Goal: Communication & Community: Answer question/provide support

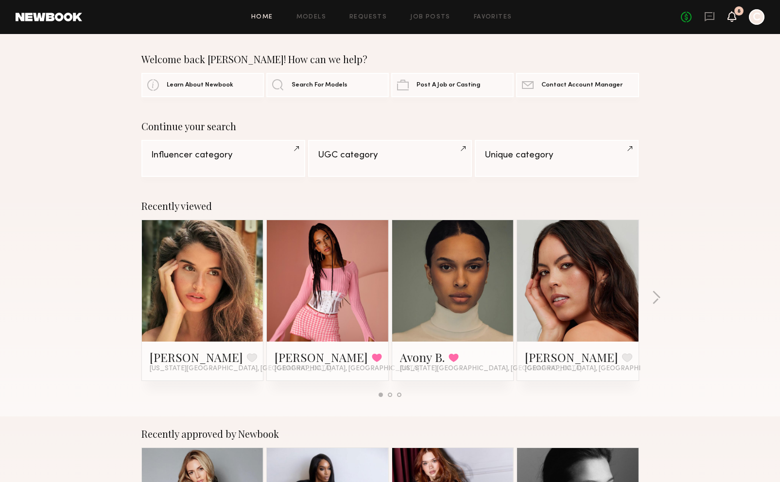
click at [736, 20] on icon at bounding box center [732, 16] width 9 height 11
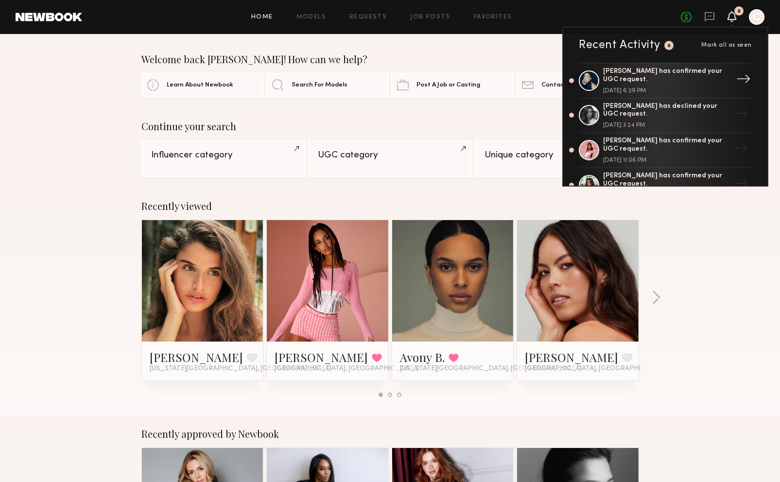
click at [671, 85] on div "Gloria E. has confirmed your UGC request. August 22, 2025 @ 6:29 PM" at bounding box center [666, 81] width 126 height 26
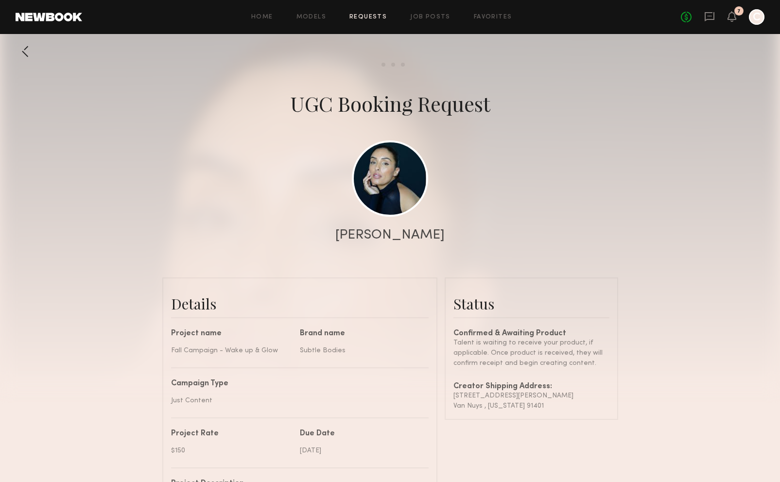
scroll to position [373, 0]
click at [655, 347] on div at bounding box center [390, 194] width 780 height 389
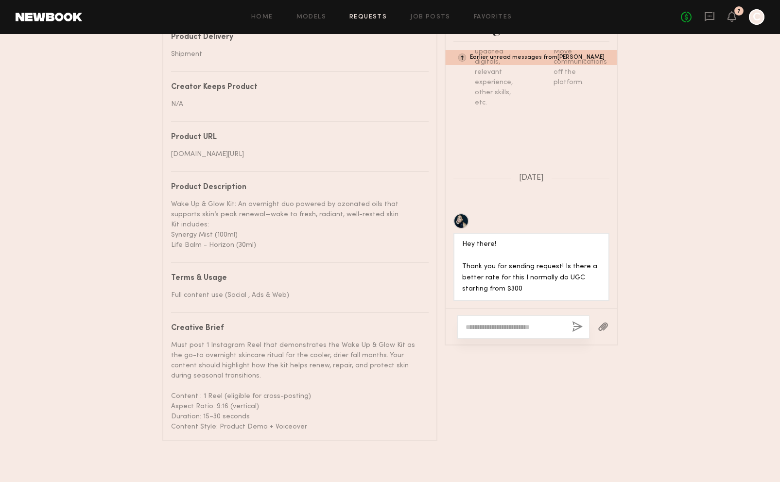
scroll to position [545, 0]
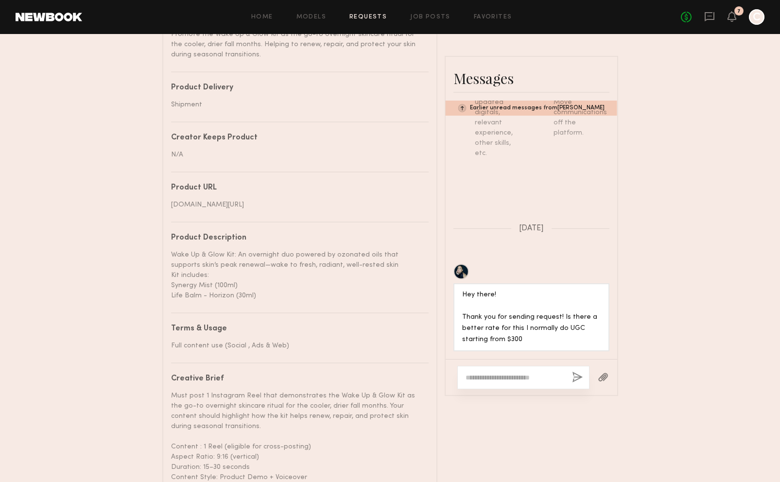
scroll to position [486, 0]
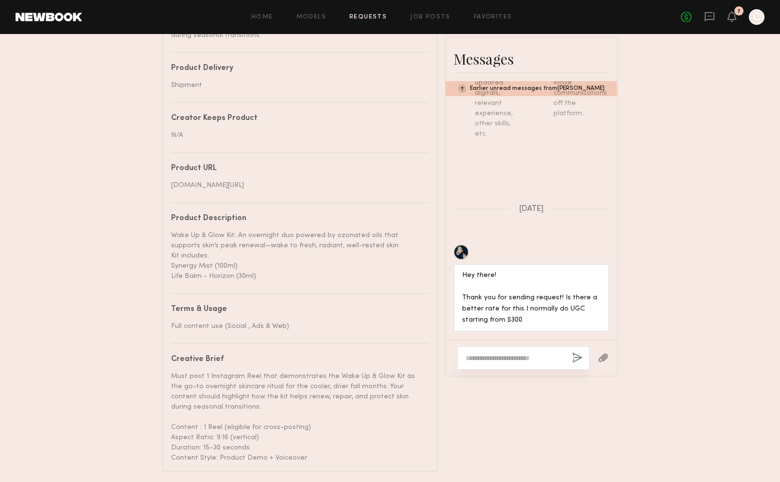
click at [618, 163] on div "Send request Model response Review content UGC Booking Request Gloria E. Detail…" at bounding box center [390, 14] width 780 height 916
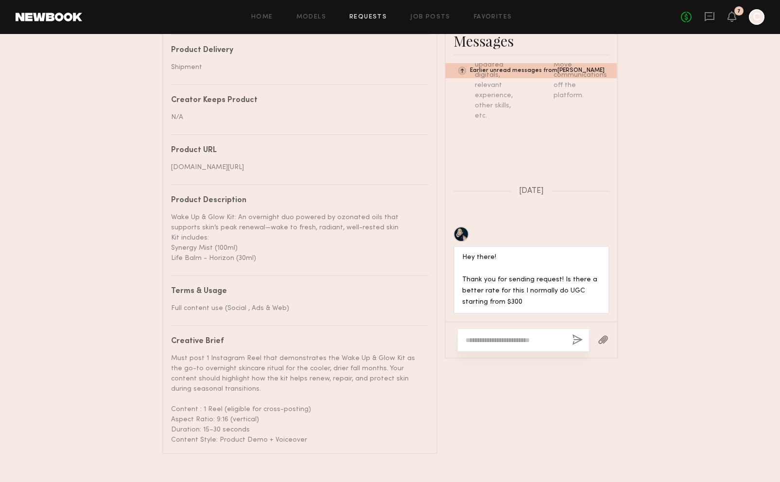
scroll to position [506, 0]
click at [528, 344] on textarea at bounding box center [515, 339] width 99 height 10
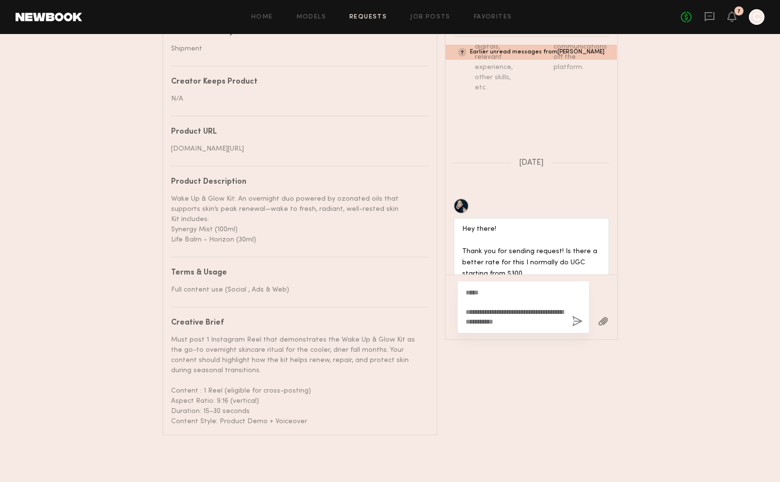
scroll to position [545, 0]
click at [534, 316] on textarea "**********" at bounding box center [515, 307] width 99 height 39
drag, startPoint x: 544, startPoint y: 306, endPoint x: 546, endPoint y: 319, distance: 13.3
click at [546, 319] on div "**********" at bounding box center [524, 307] width 132 height 53
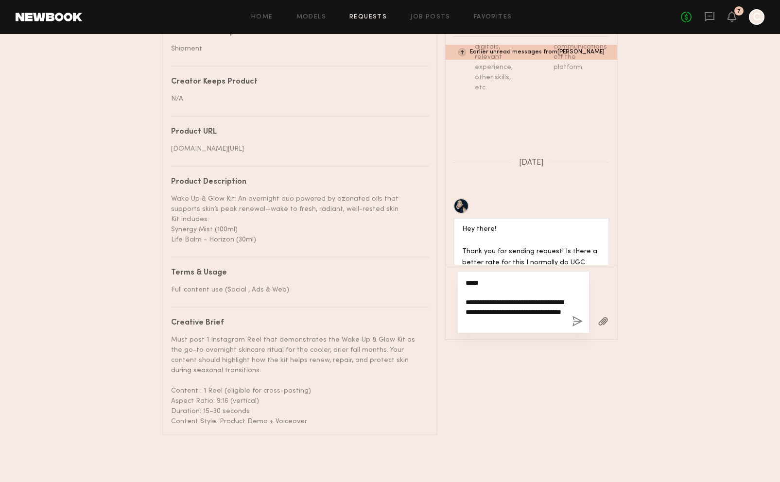
click at [529, 305] on textarea "**********" at bounding box center [515, 302] width 99 height 49
click at [553, 314] on textarea "**********" at bounding box center [515, 302] width 99 height 49
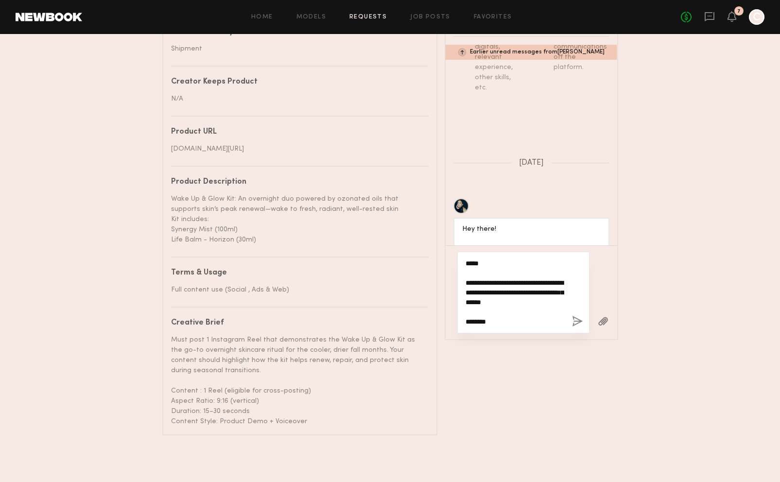
click at [543, 292] on textarea "**********" at bounding box center [515, 293] width 99 height 68
click at [492, 317] on textarea "**********" at bounding box center [515, 288] width 99 height 78
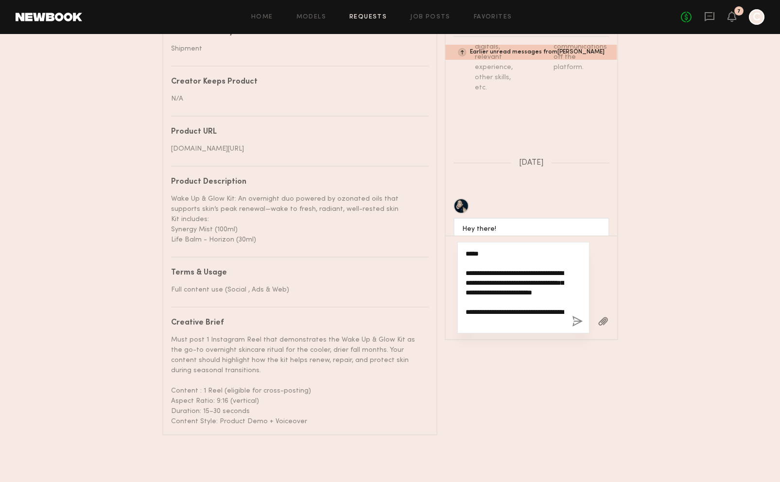
scroll to position [19, 0]
click at [547, 276] on textarea "**********" at bounding box center [515, 288] width 99 height 78
click at [536, 282] on textarea "**********" at bounding box center [515, 288] width 99 height 78
click at [540, 271] on textarea "**********" at bounding box center [515, 288] width 99 height 78
type textarea "**********"
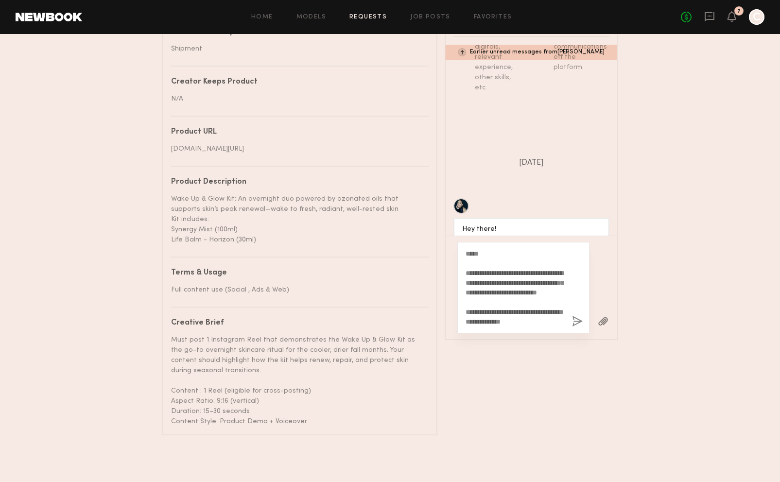
click at [574, 316] on button "button" at bounding box center [577, 322] width 11 height 12
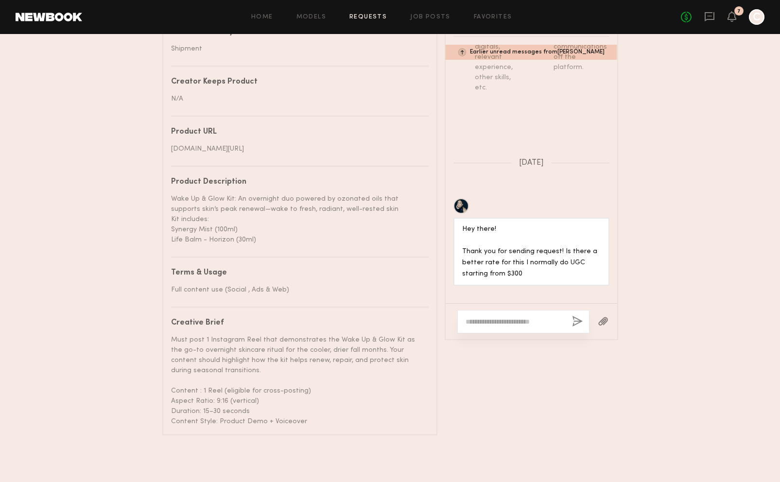
scroll to position [0, 0]
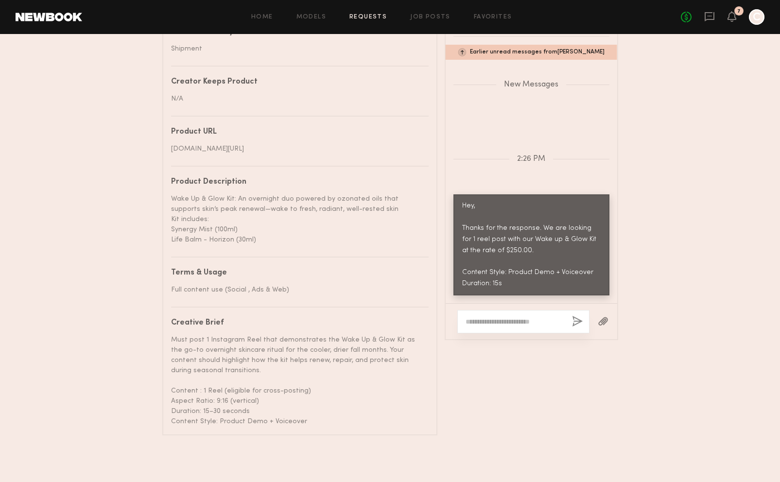
click at [737, 19] on div "No fees up to $5,000 7 C" at bounding box center [723, 17] width 84 height 16
click at [733, 19] on icon at bounding box center [732, 16] width 8 height 7
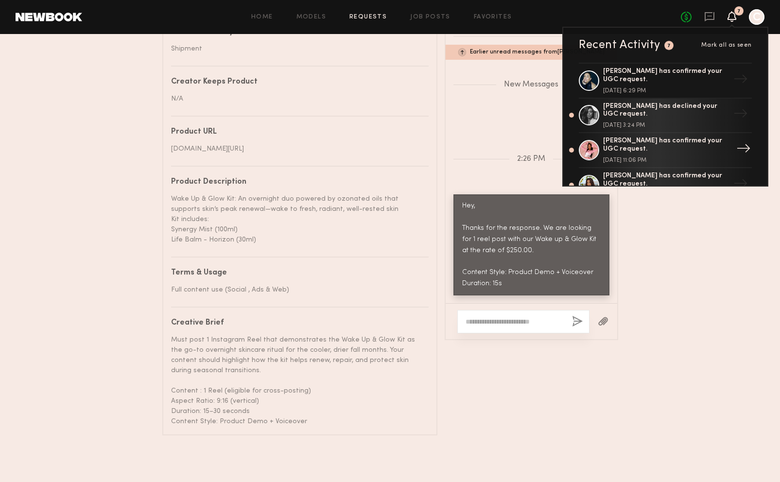
click at [651, 145] on div "[PERSON_NAME] has confirmed your UGC request." at bounding box center [666, 145] width 126 height 17
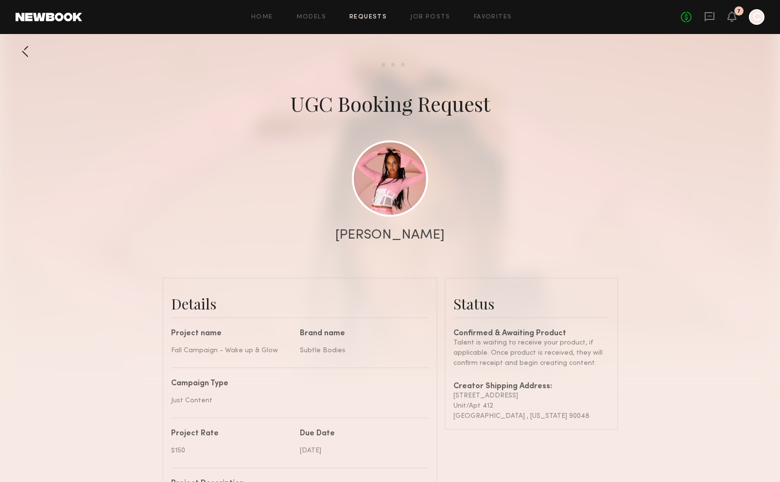
click at [596, 328] on div "Status Confirmed & Awaiting Product Talent is waiting to receive your product, …" at bounding box center [532, 353] width 156 height 135
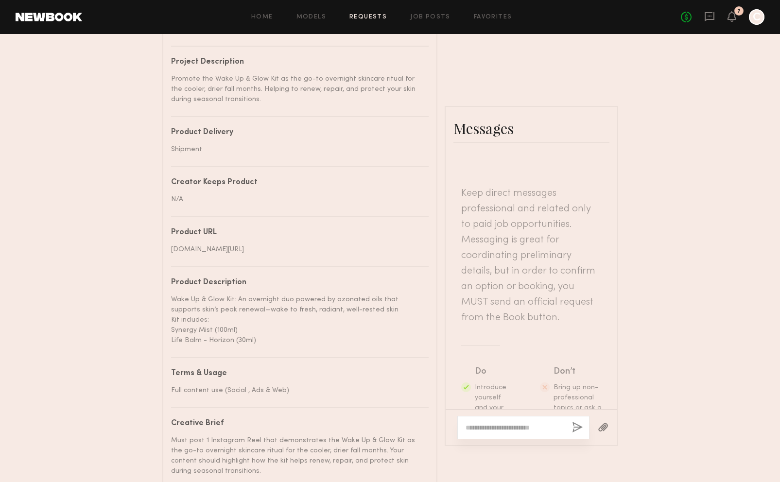
scroll to position [206, 0]
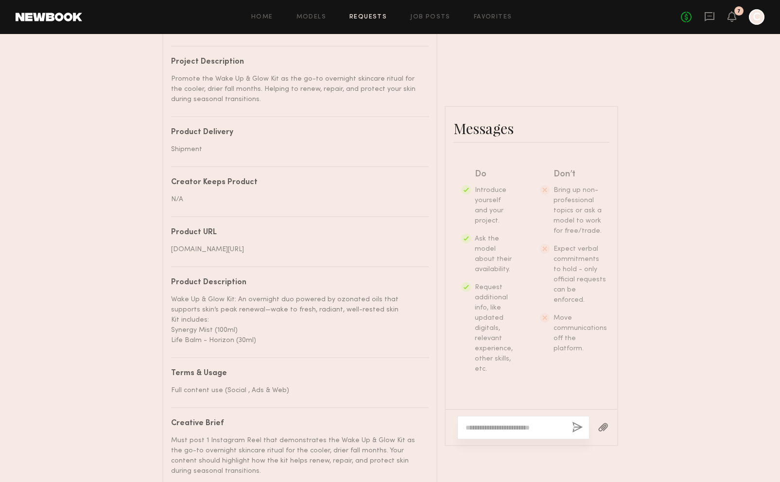
click at [659, 382] on div "Send request Model response Review content UGC Booking Request Zohara E. Detail…" at bounding box center [390, 78] width 780 height 916
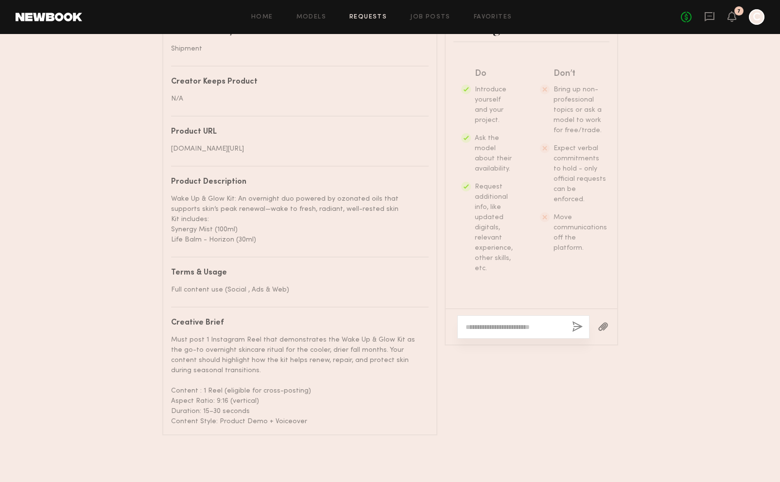
scroll to position [123, 0]
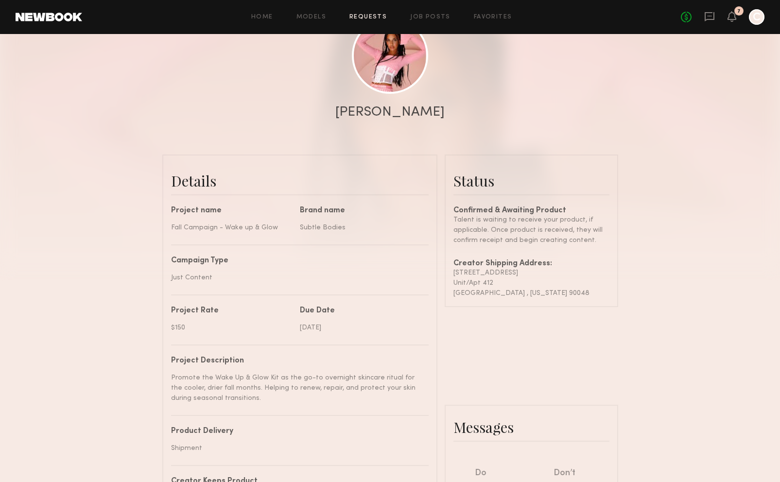
click at [368, 22] on div "Home Models Requests Job Posts Favorites Sign Out No fees up to $5,000 7 C" at bounding box center [423, 17] width 683 height 16
click at [363, 18] on link "Requests" at bounding box center [368, 17] width 37 height 6
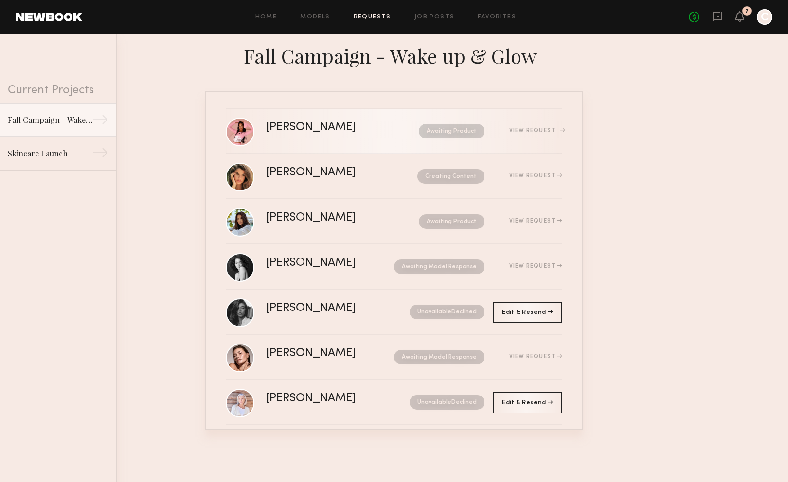
click at [527, 132] on div "View Request" at bounding box center [535, 131] width 53 height 6
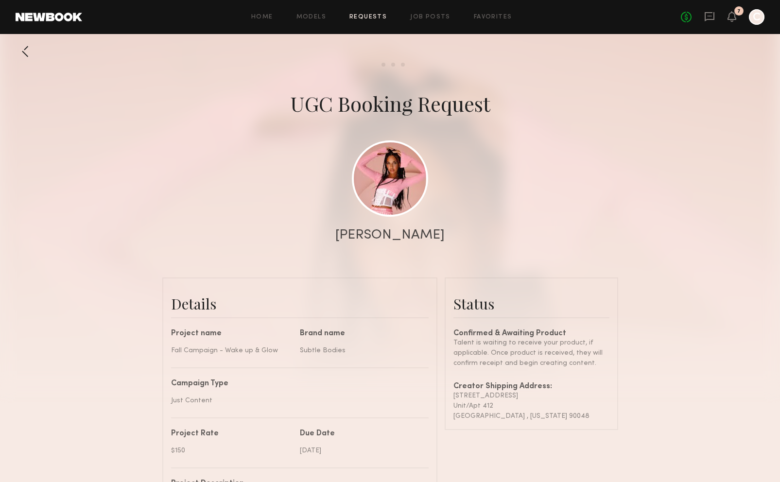
click at [291, 267] on div at bounding box center [390, 194] width 780 height 389
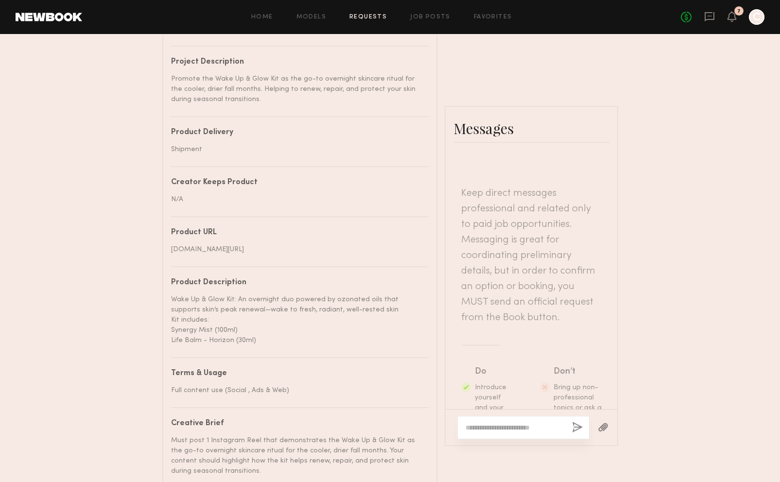
scroll to position [206, 0]
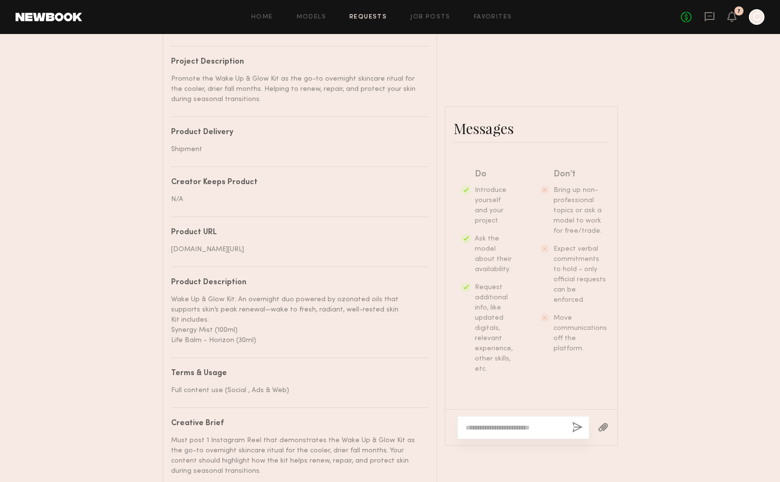
click at [509, 433] on div at bounding box center [524, 427] width 132 height 23
click at [504, 433] on textarea at bounding box center [515, 428] width 99 height 10
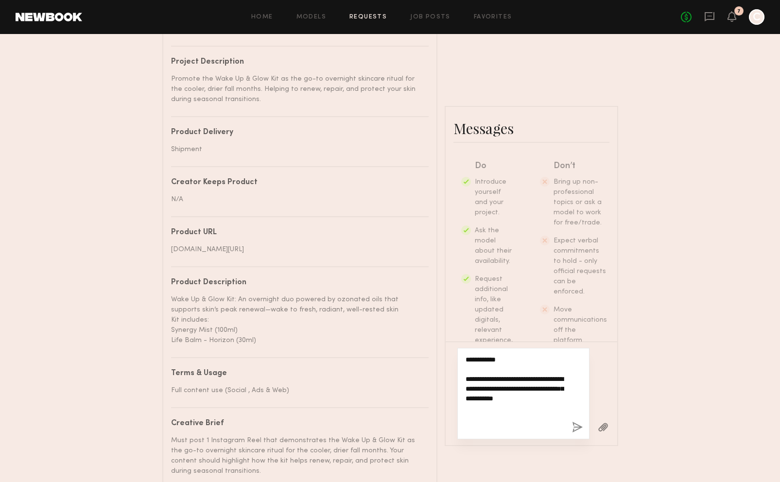
paste textarea "**********"
click at [516, 433] on textarea "**********" at bounding box center [515, 394] width 99 height 78
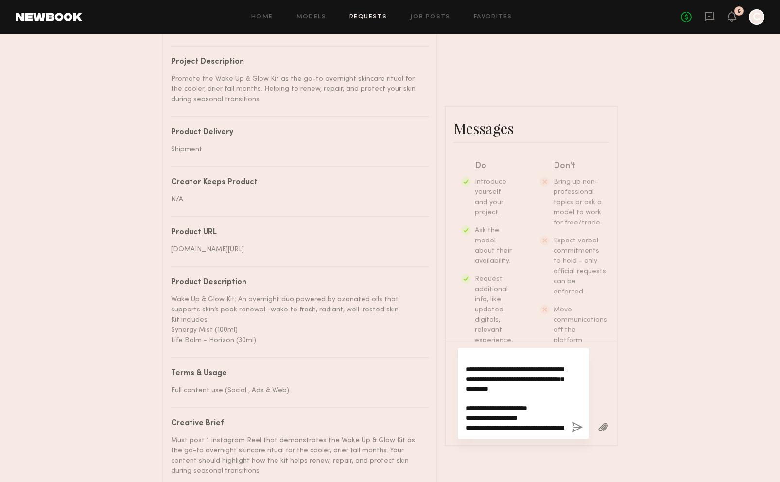
scroll to position [48, 0]
click at [547, 388] on textarea "**********" at bounding box center [515, 394] width 99 height 78
click at [546, 401] on textarea "**********" at bounding box center [515, 394] width 99 height 78
type textarea "**********"
click at [575, 434] on button "button" at bounding box center [577, 428] width 11 height 12
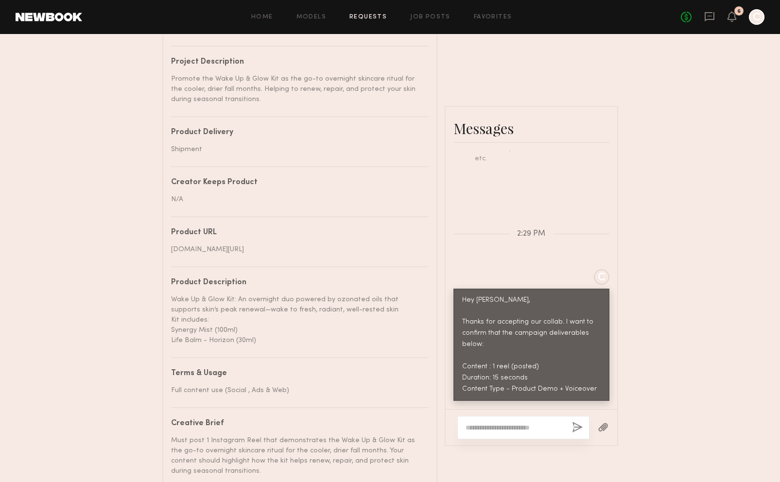
scroll to position [417, 0]
click at [735, 18] on icon at bounding box center [732, 16] width 8 height 7
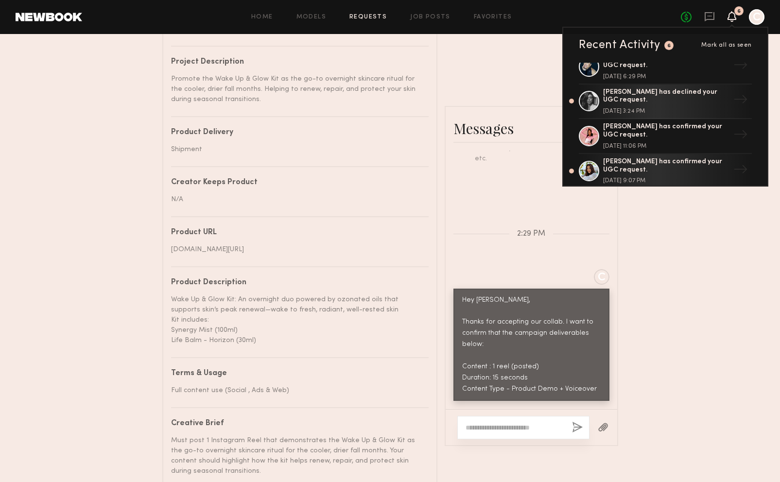
scroll to position [19, 0]
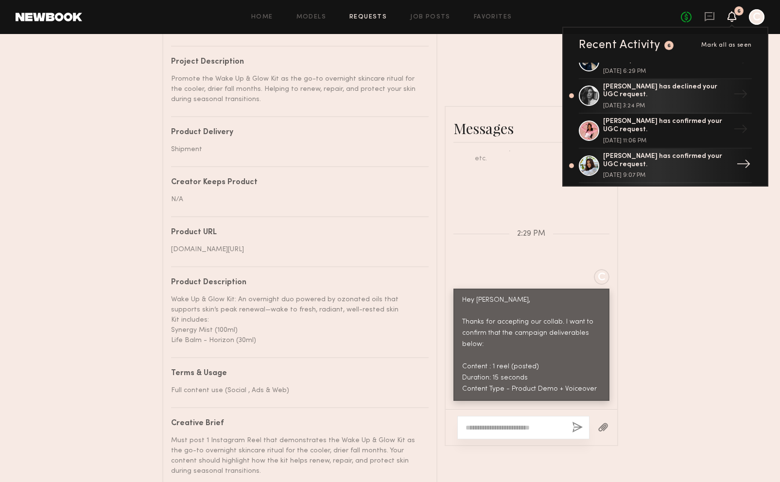
click at [711, 168] on div "[PERSON_NAME] has confirmed your UGC request." at bounding box center [666, 161] width 126 height 17
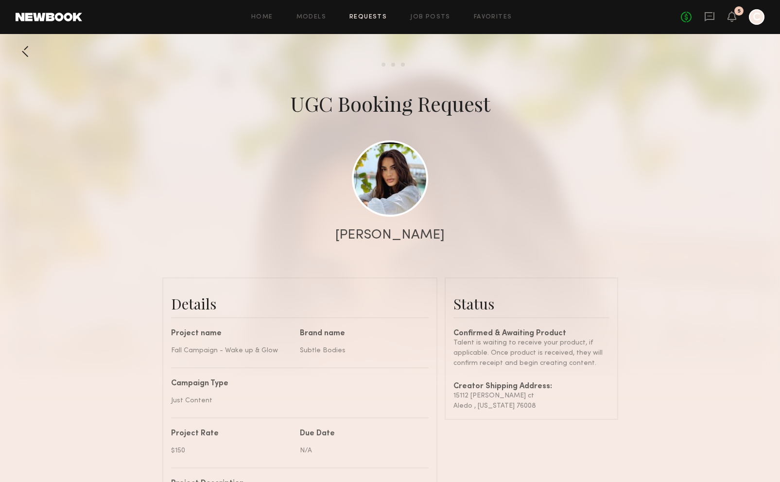
click at [711, 236] on div "[PERSON_NAME]" at bounding box center [390, 236] width 780 height 14
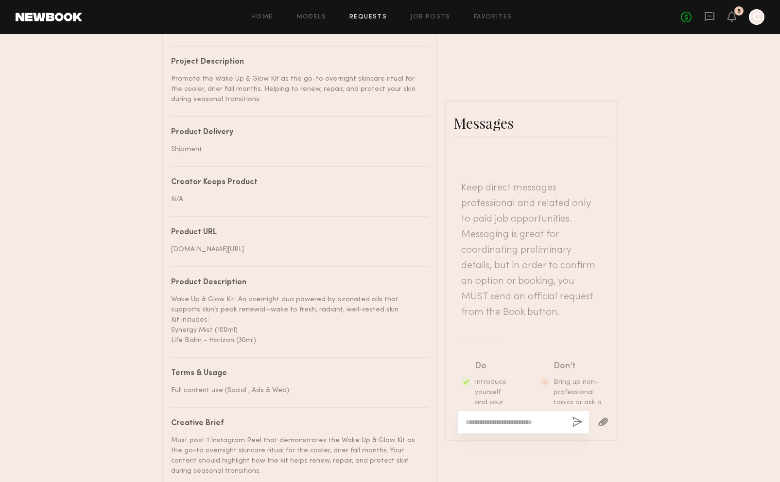
scroll to position [206, 0]
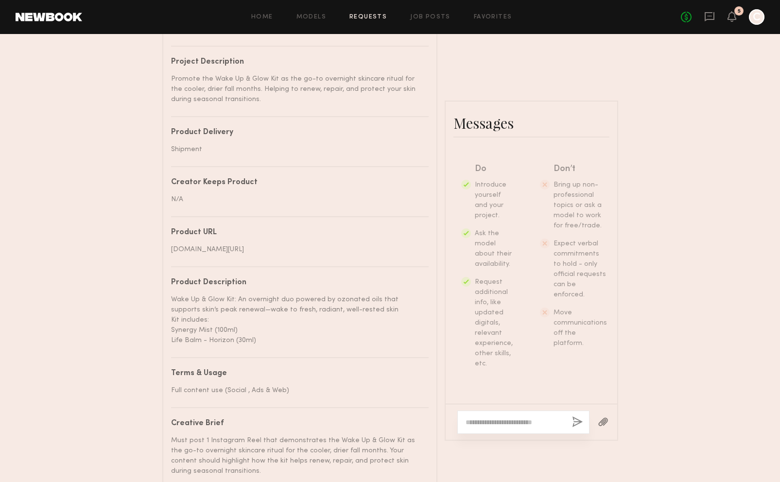
click at [702, 232] on div "Send request Model response Review content UGC Booking Request Julyana R. Detai…" at bounding box center [390, 78] width 780 height 916
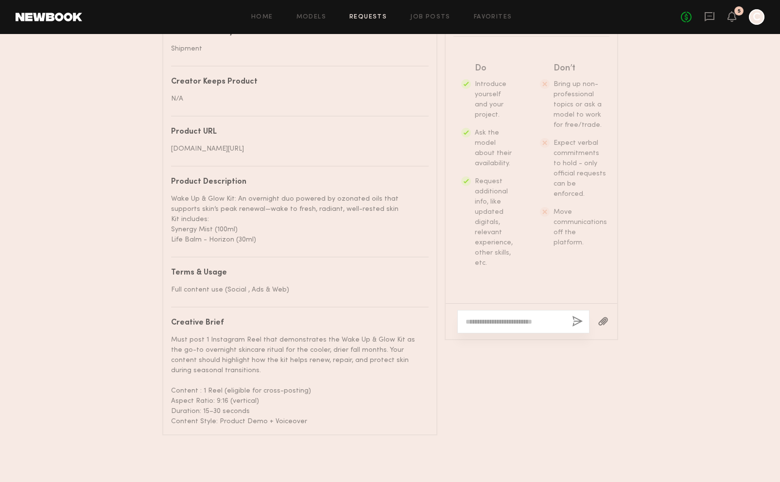
scroll to position [123, 0]
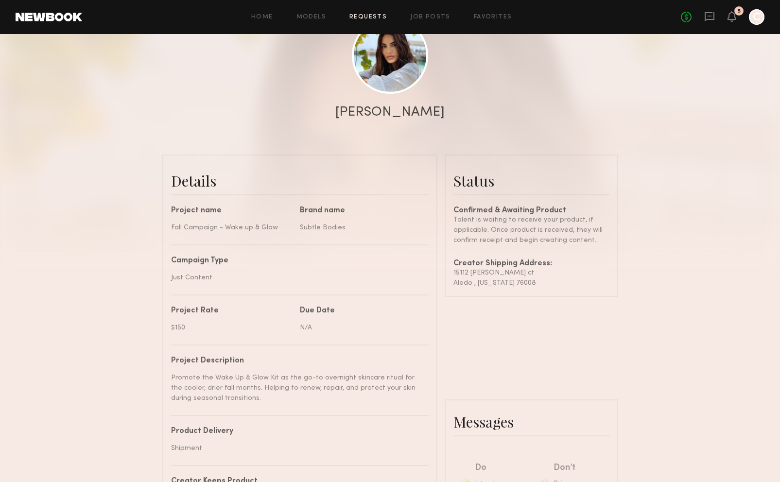
click at [374, 113] on div "[PERSON_NAME]" at bounding box center [389, 113] width 109 height 14
click at [378, 18] on link "Requests" at bounding box center [368, 17] width 37 height 6
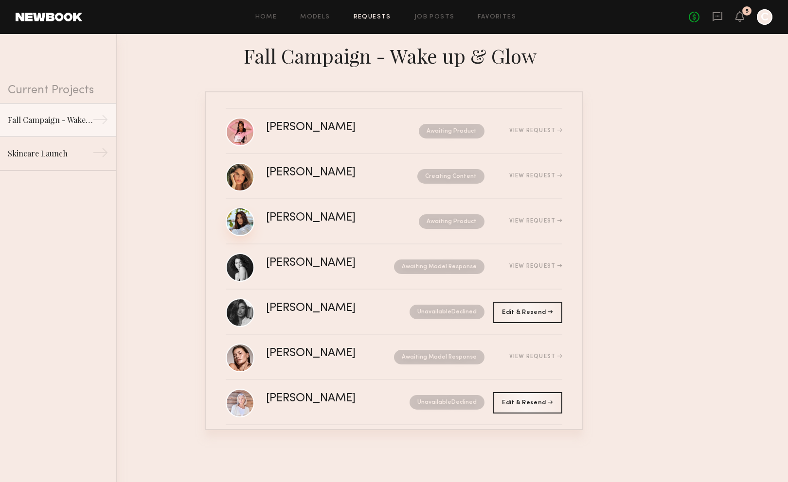
click at [238, 223] on link at bounding box center [240, 222] width 29 height 29
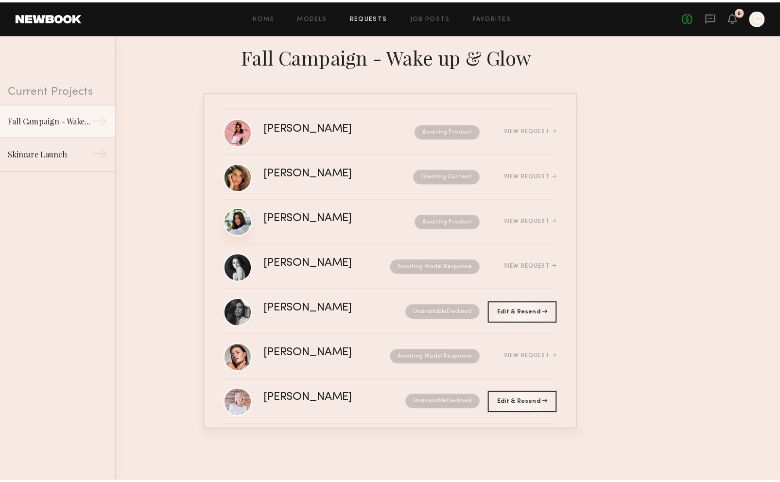
scroll to position [147, 0]
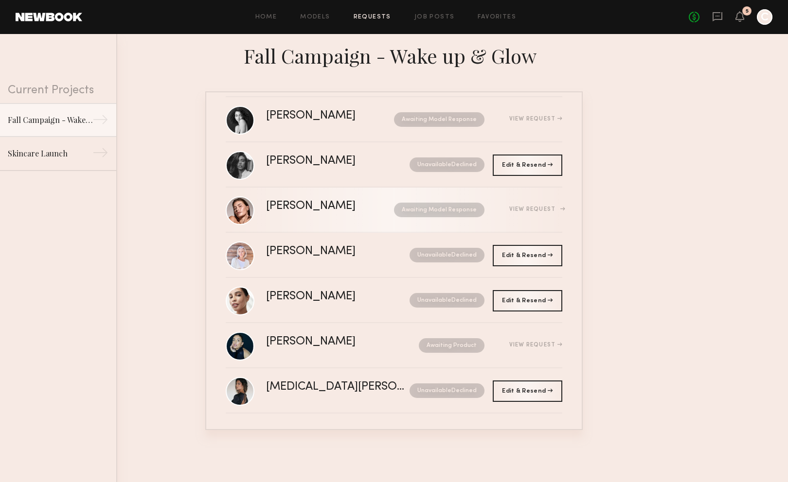
click at [375, 211] on div "Awaiting Model Response" at bounding box center [430, 210] width 110 height 15
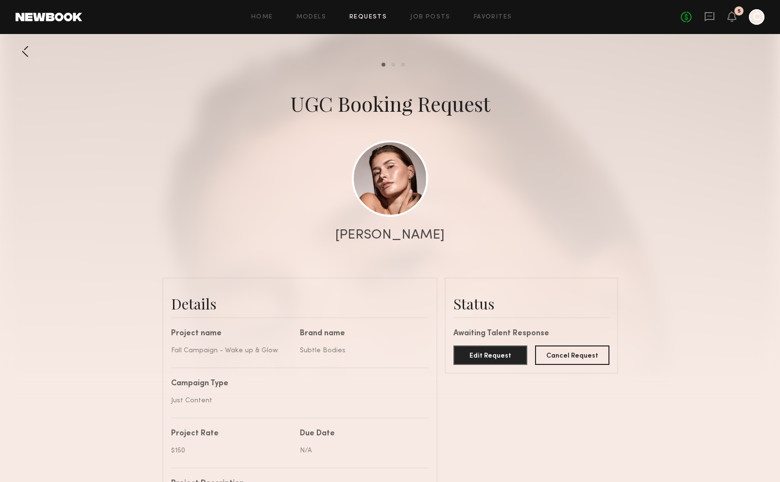
click at [686, 217] on div at bounding box center [390, 194] width 780 height 389
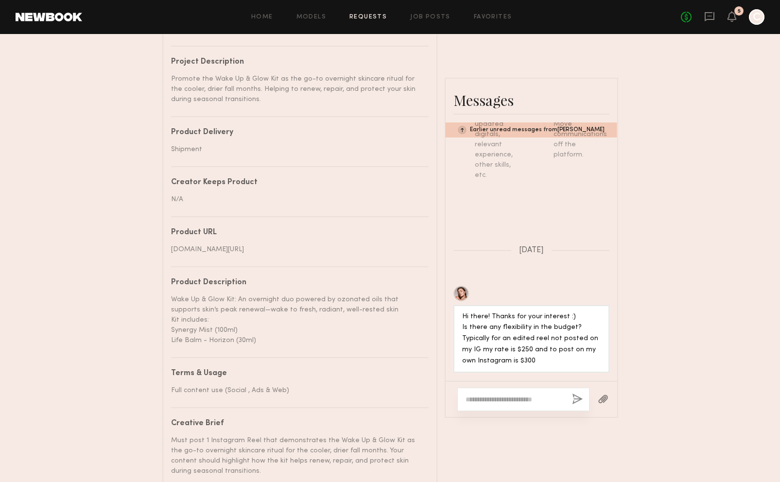
click at [728, 248] on div "Send request Model response Review content UGC Booking Request Chelsey M. Detai…" at bounding box center [390, 78] width 780 height 916
click at [508, 406] on div at bounding box center [524, 399] width 132 height 23
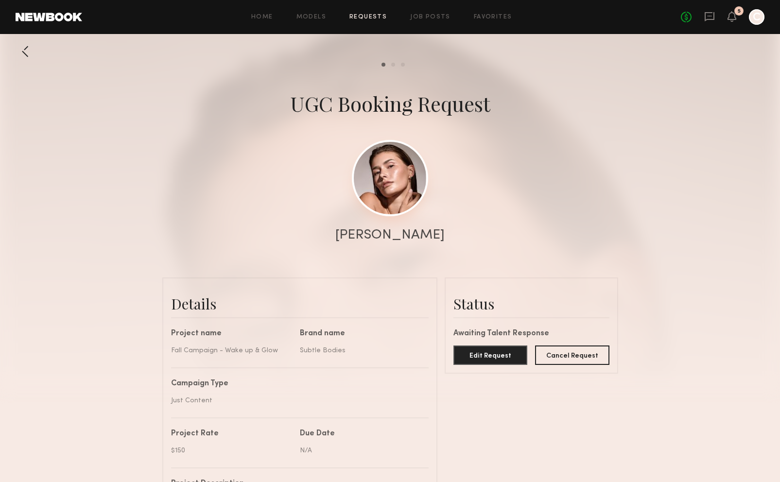
click at [388, 188] on link at bounding box center [390, 178] width 76 height 76
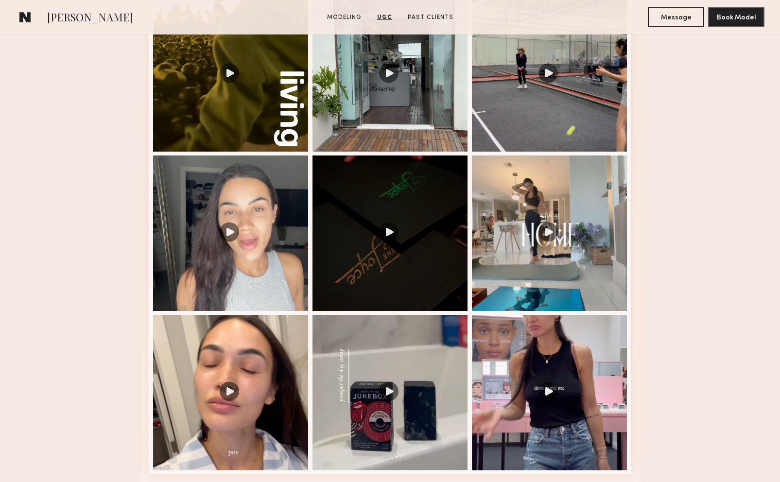
scroll to position [801, 0]
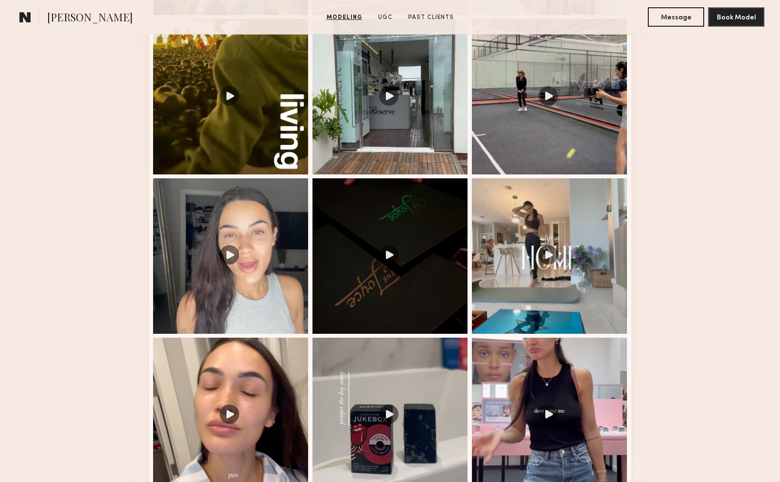
scroll to position [1223, 0]
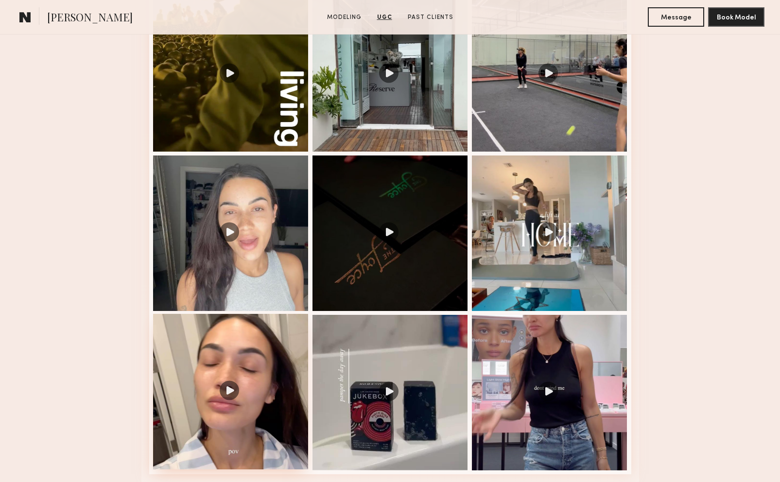
click at [261, 401] on div at bounding box center [231, 392] width 156 height 156
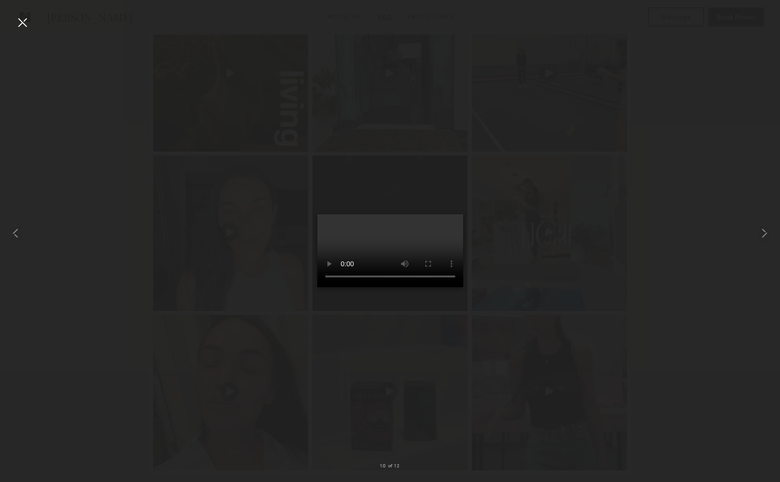
click at [24, 26] on div at bounding box center [23, 23] width 16 height 16
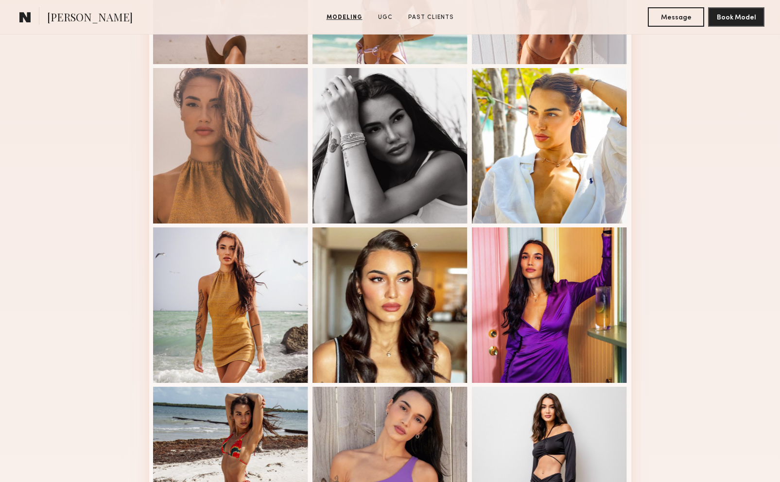
scroll to position [0, 0]
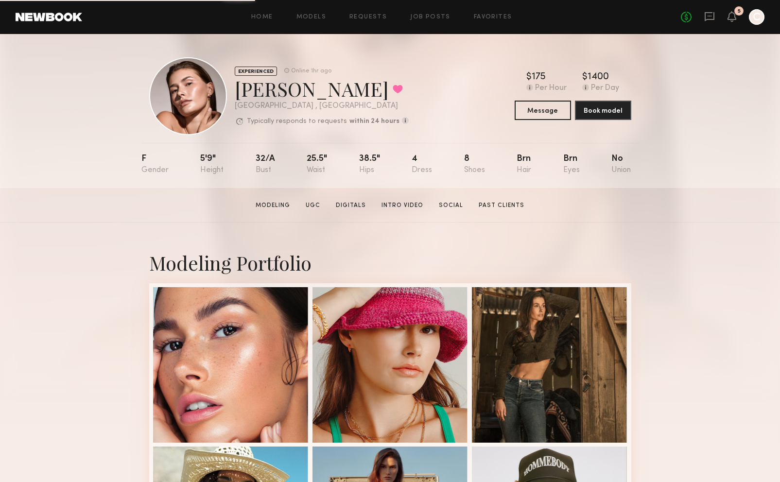
click at [677, 197] on section "[PERSON_NAME] Modeling UGC Digitals Intro Video Social Past Clients Message Boo…" at bounding box center [390, 205] width 780 height 35
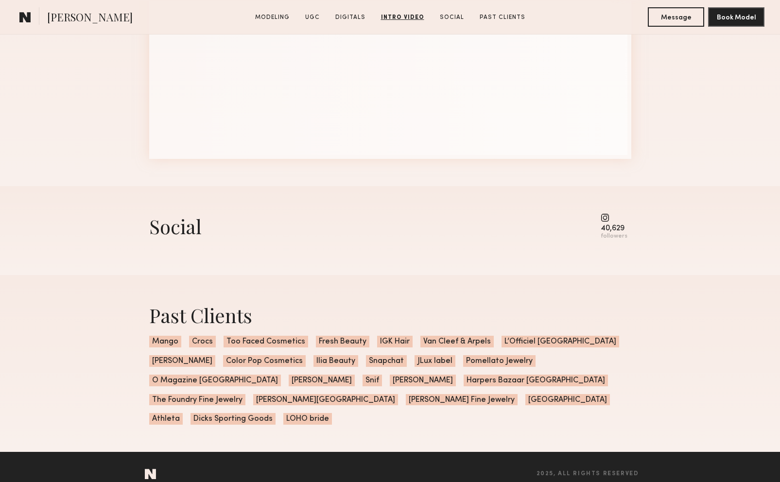
scroll to position [3006, 0]
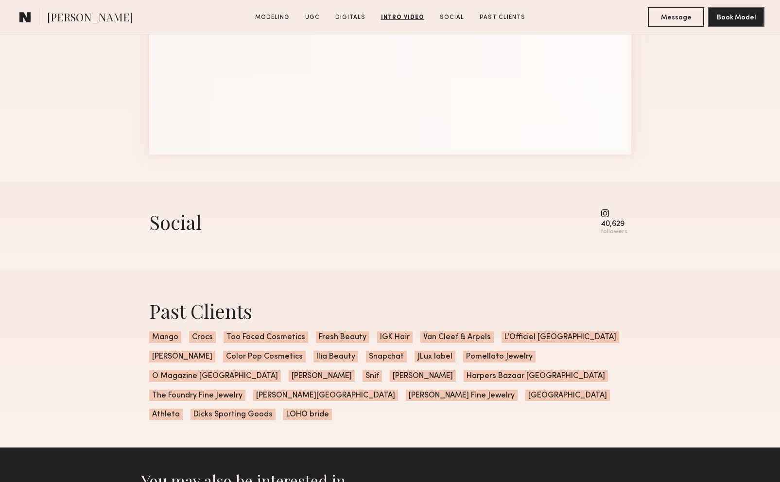
click at [611, 218] on common-icon at bounding box center [614, 213] width 27 height 9
click at [604, 218] on common-icon at bounding box center [614, 213] width 27 height 9
click at [607, 247] on div "Social 40,629 followers" at bounding box center [390, 226] width 482 height 89
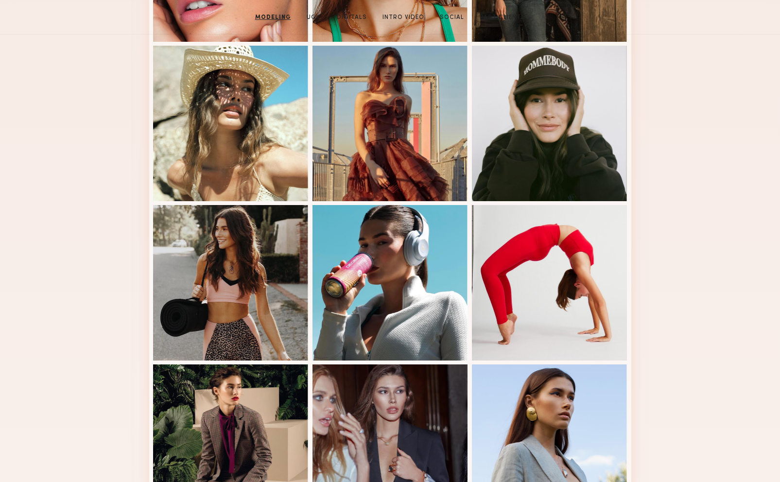
scroll to position [0, 0]
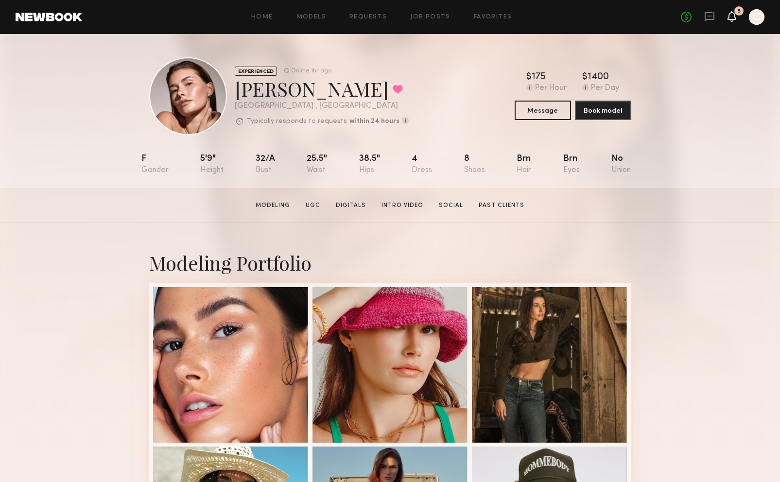
click at [734, 20] on icon at bounding box center [732, 20] width 3 height 1
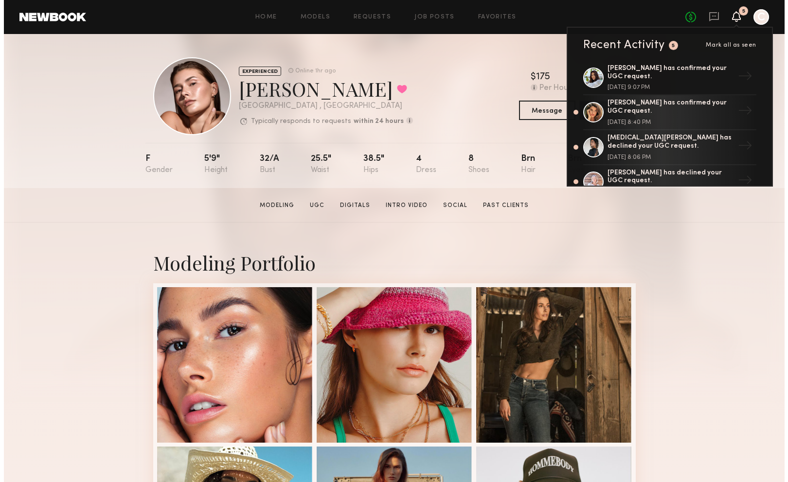
scroll to position [215, 0]
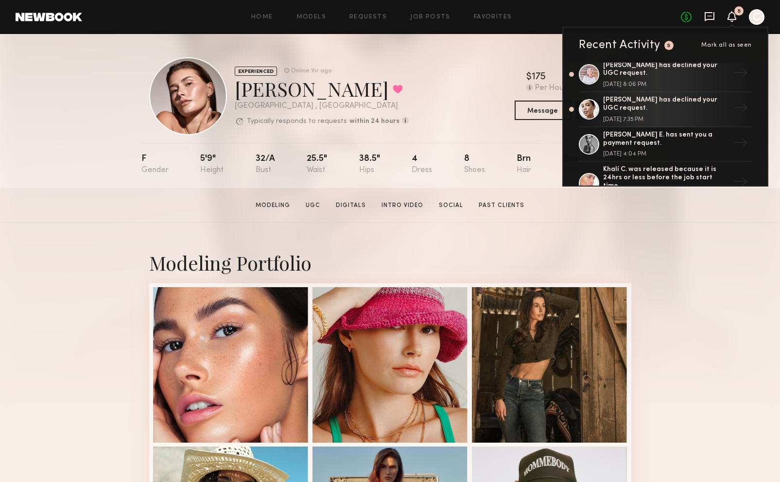
click at [714, 13] on icon at bounding box center [710, 16] width 10 height 9
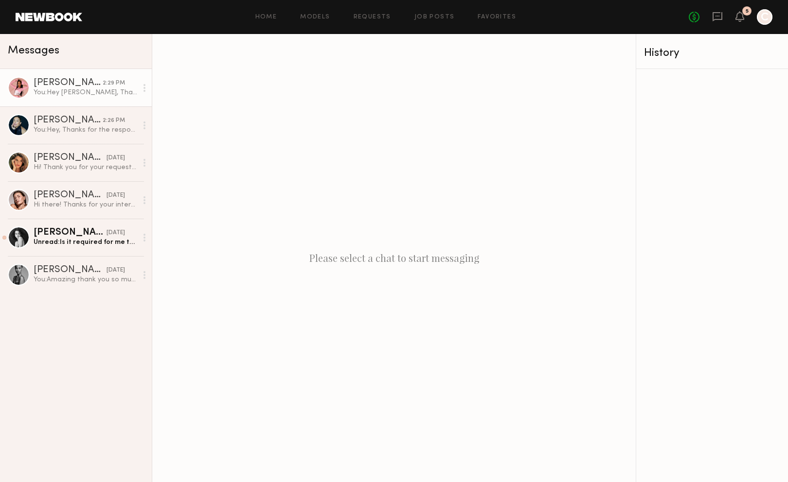
click at [80, 80] on div "[PERSON_NAME]" at bounding box center [68, 83] width 69 height 10
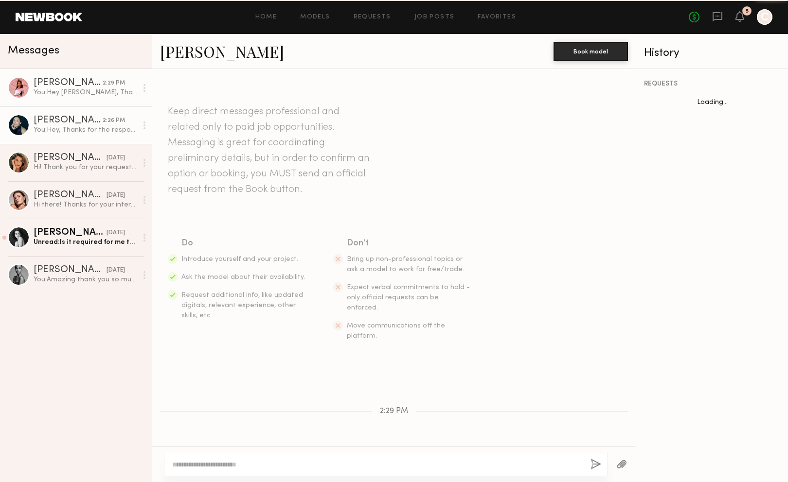
scroll to position [112, 0]
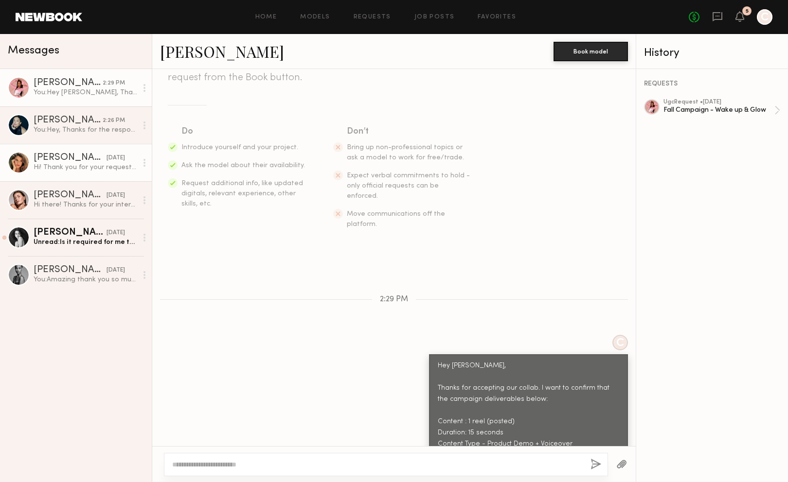
click at [77, 151] on link "[PERSON_NAME] [DATE] Hi! Thank you for your request. I accepted the UGC and aft…" at bounding box center [76, 162] width 152 height 37
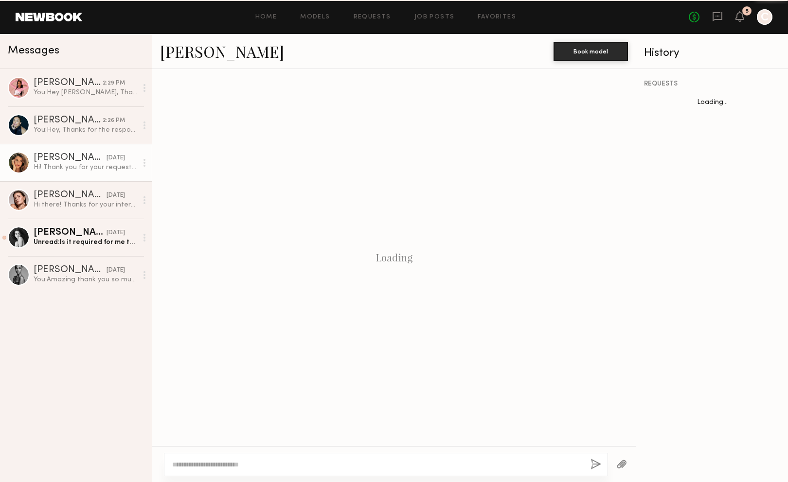
scroll to position [123, 0]
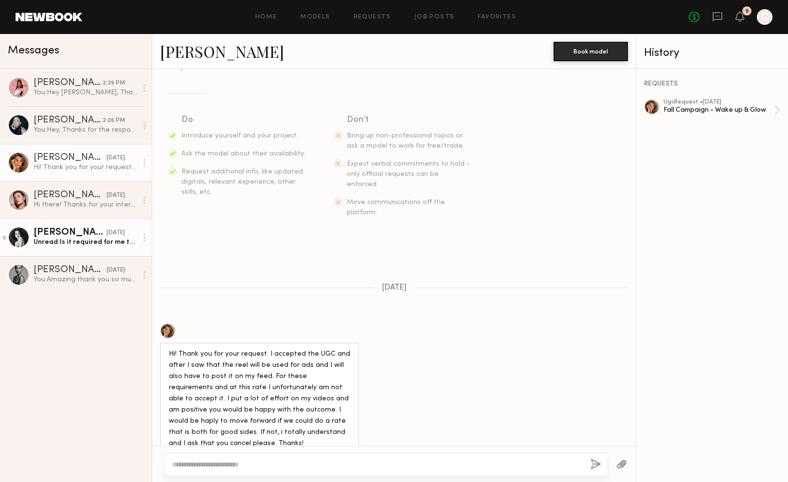
click at [91, 249] on link "[PERSON_NAME] [DATE] Unread: Is it required for me to post on my feed?" at bounding box center [76, 237] width 152 height 37
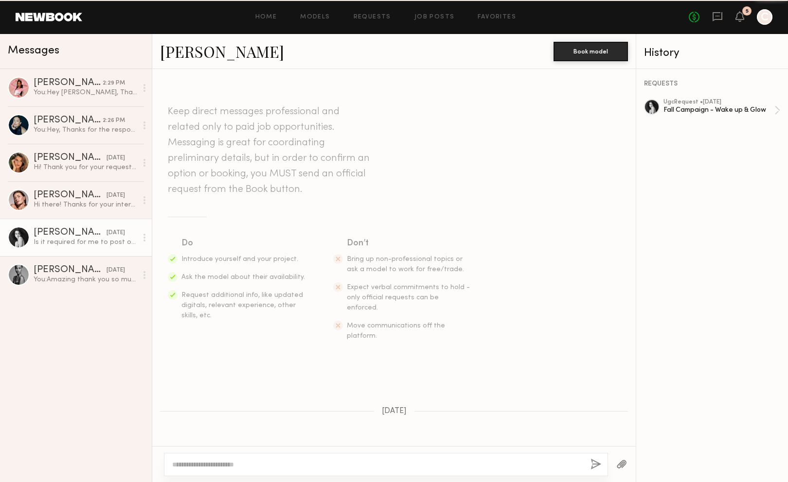
scroll to position [89, 0]
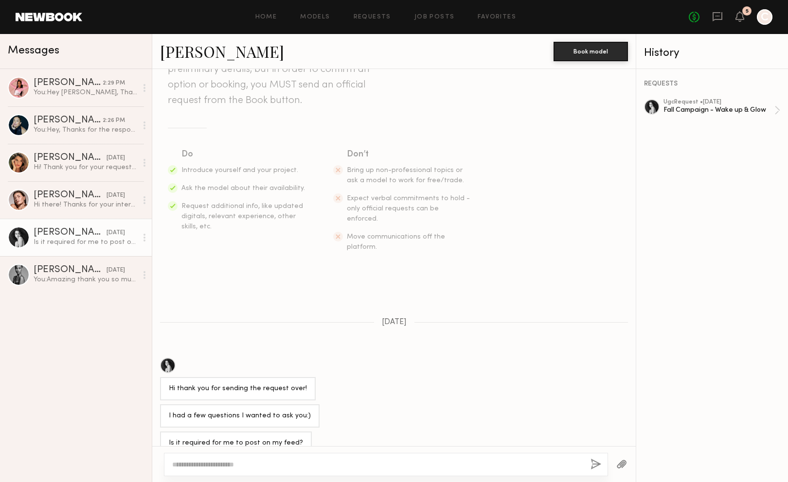
click at [229, 463] on textarea at bounding box center [377, 465] width 410 height 10
click at [259, 467] on textarea at bounding box center [377, 465] width 410 height 10
click at [267, 454] on textarea "**********" at bounding box center [377, 459] width 410 height 19
type textarea "**********"
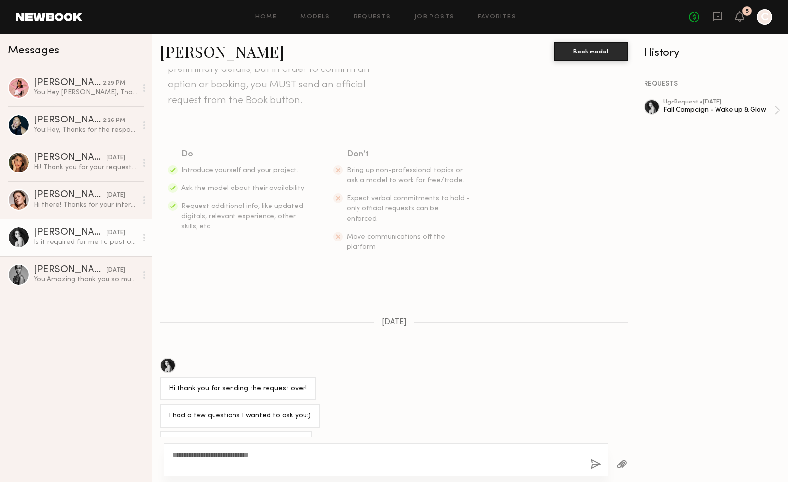
click at [592, 470] on button "button" at bounding box center [595, 465] width 11 height 12
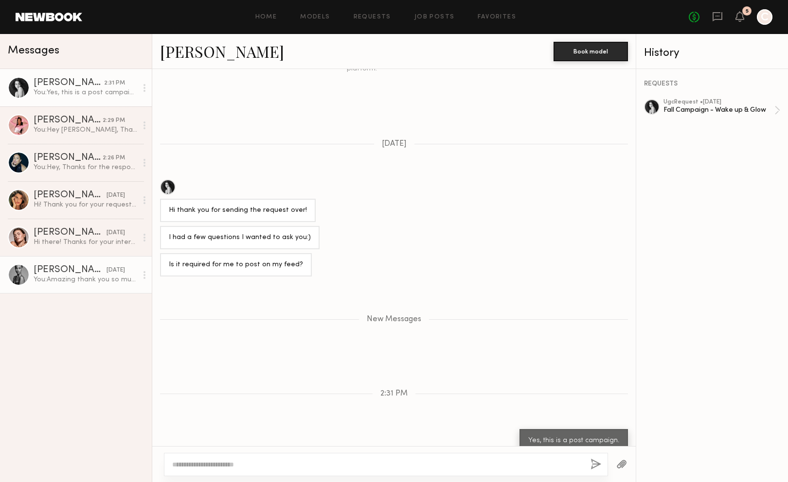
click at [72, 277] on div "You: Amazing thank you so much [PERSON_NAME]" at bounding box center [86, 279] width 104 height 9
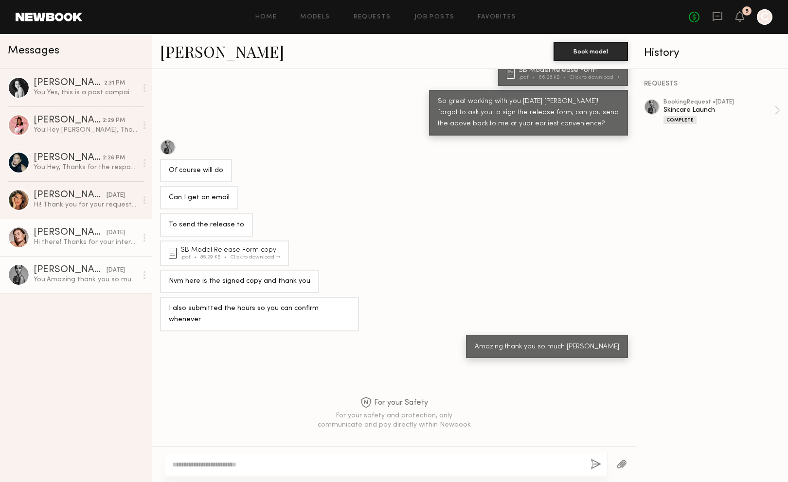
scroll to position [228, 0]
click at [96, 246] on div "Hi there! Thanks for your interest :) Is there any flexibility in the budget? T…" at bounding box center [86, 242] width 104 height 9
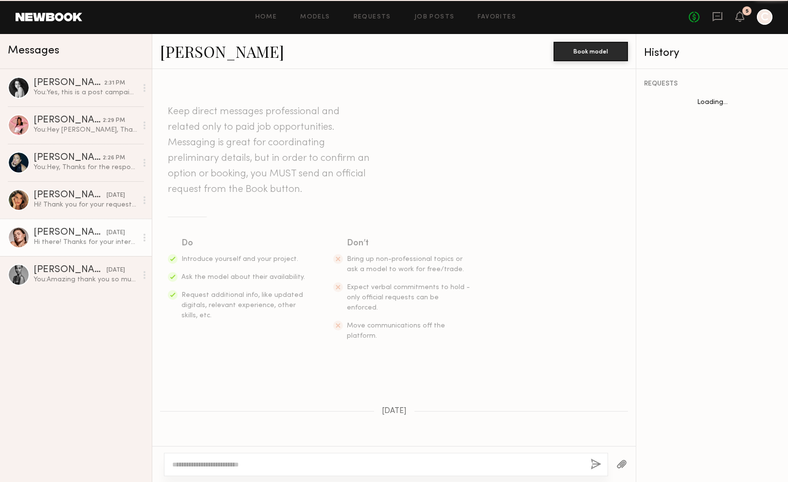
scroll to position [68, 0]
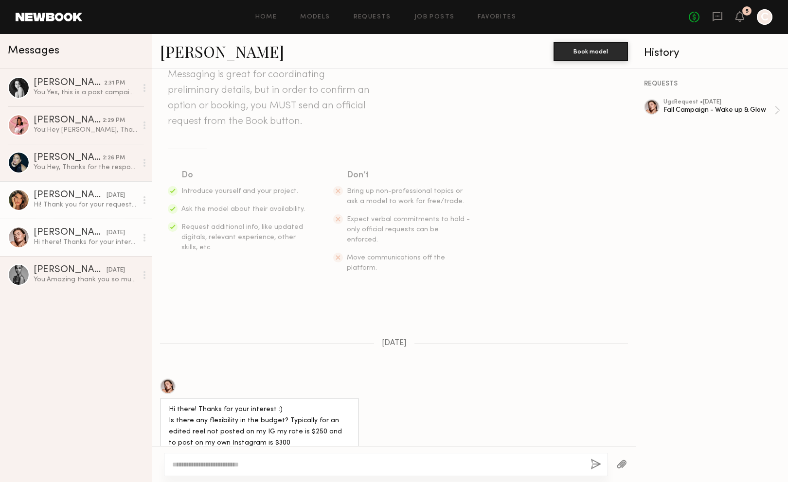
click at [81, 212] on link "[PERSON_NAME] [DATE] Hi! Thank you for your request. I accepted the UGC and aft…" at bounding box center [76, 199] width 152 height 37
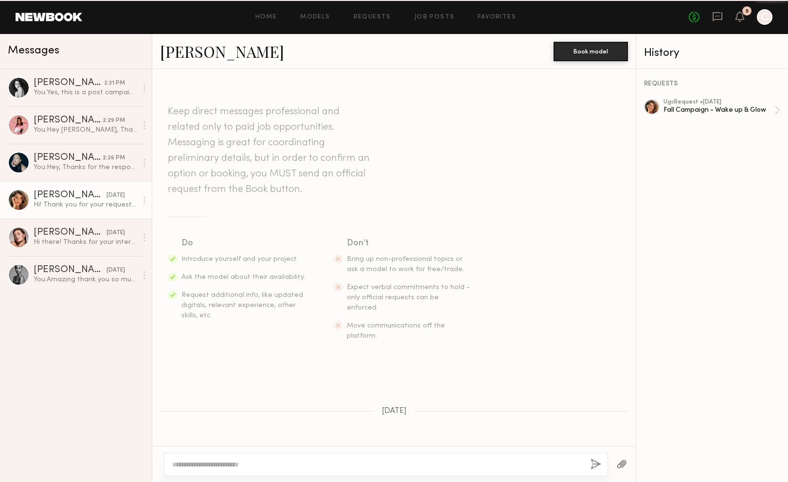
scroll to position [123, 0]
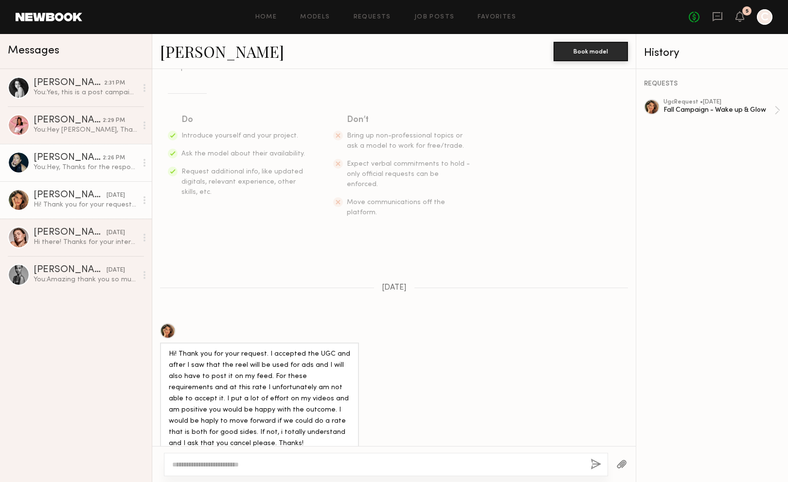
click at [47, 166] on div "You: Hey, Thanks for the response. We are looking for 1 reel post with our Wake…" at bounding box center [86, 167] width 104 height 9
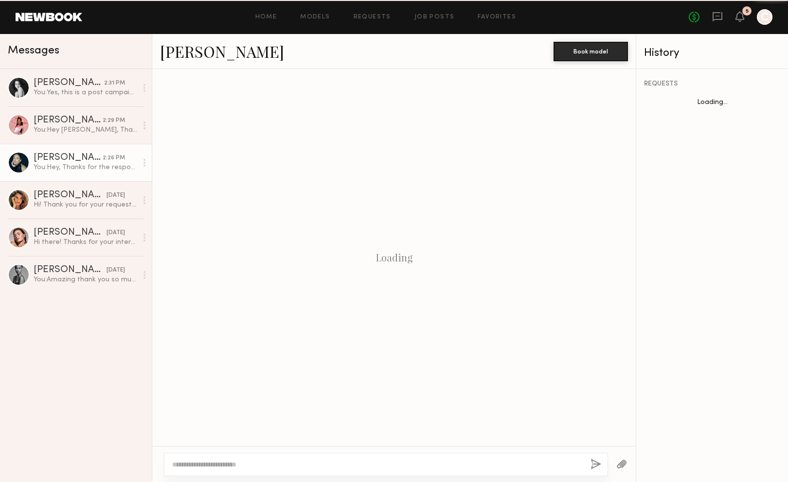
scroll to position [238, 0]
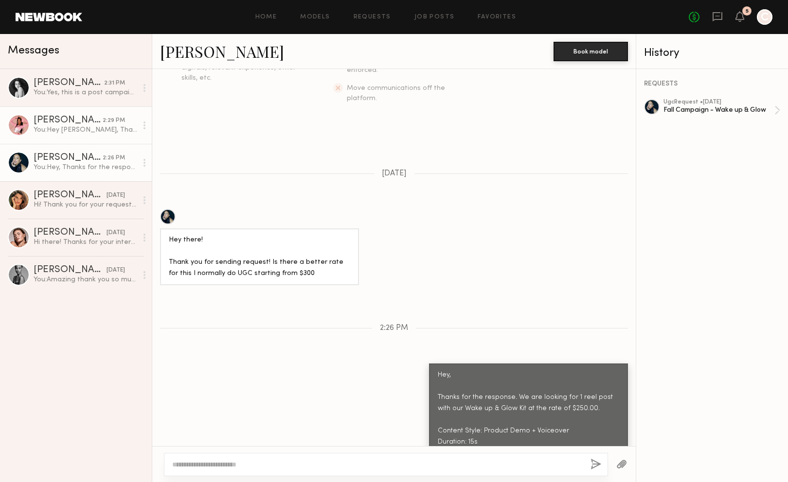
click at [71, 127] on div "You: Hey [PERSON_NAME], Thanks for accepting our collab. I want to confirm that…" at bounding box center [86, 129] width 104 height 9
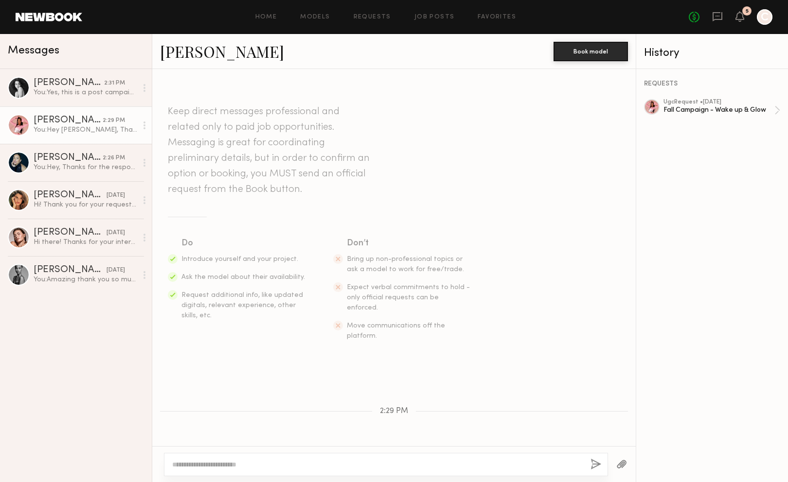
scroll to position [112, 0]
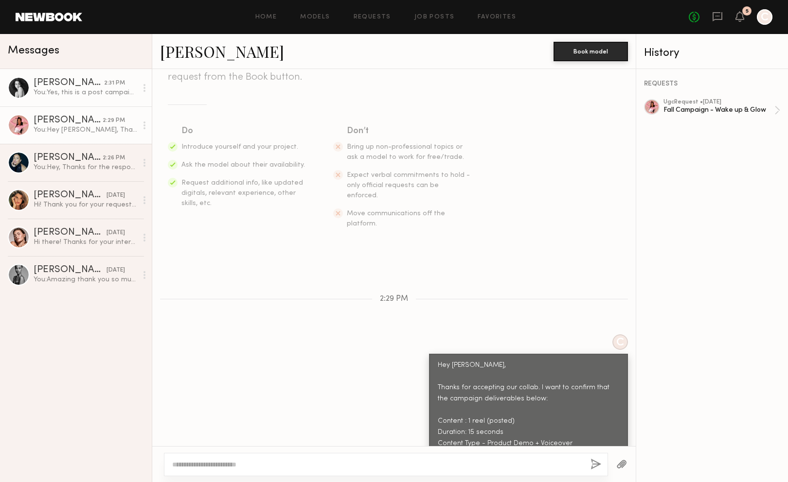
click at [86, 97] on div "You: Yes, this is a post campaign." at bounding box center [86, 92] width 104 height 9
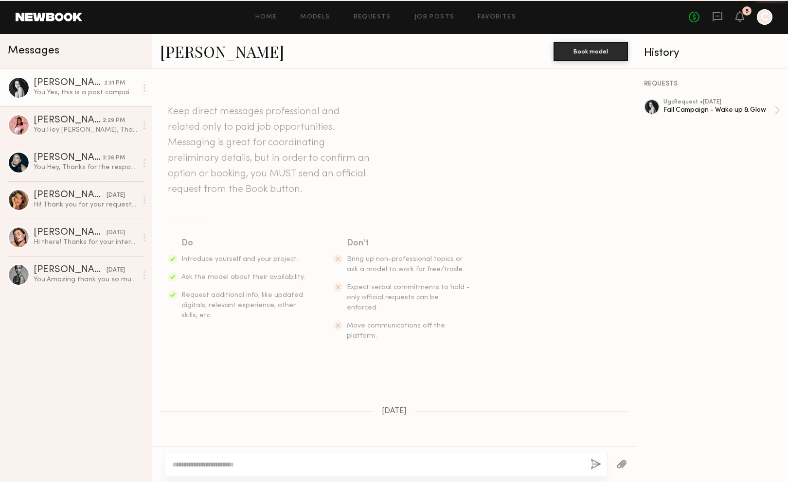
scroll to position [192, 0]
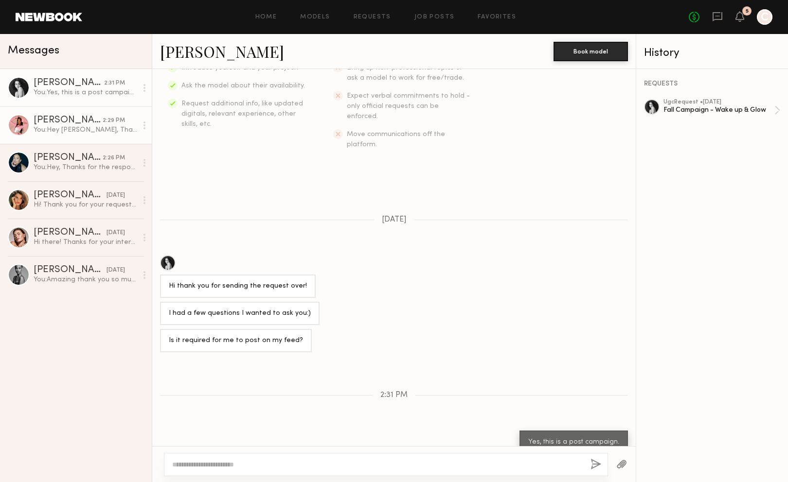
click at [82, 124] on div "[PERSON_NAME]" at bounding box center [68, 121] width 69 height 10
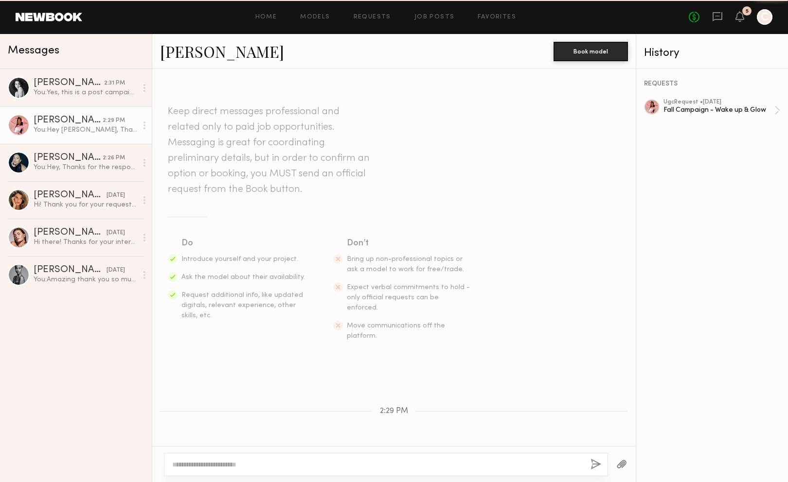
scroll to position [112, 0]
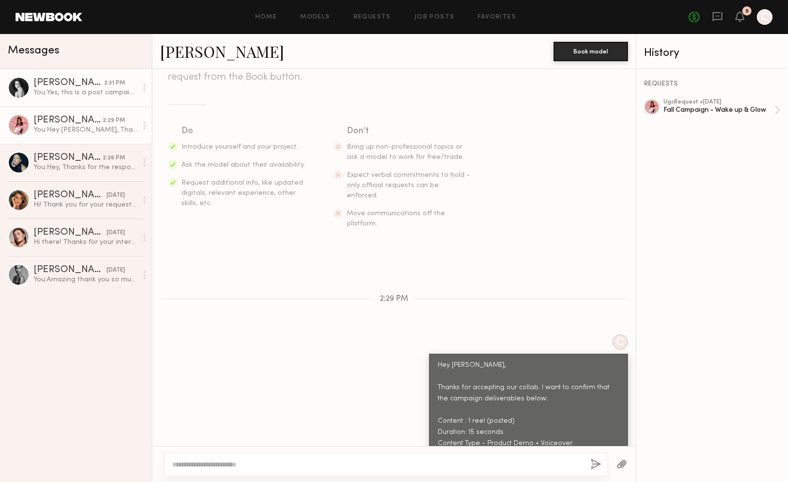
click at [73, 80] on div "[PERSON_NAME]" at bounding box center [69, 83] width 70 height 10
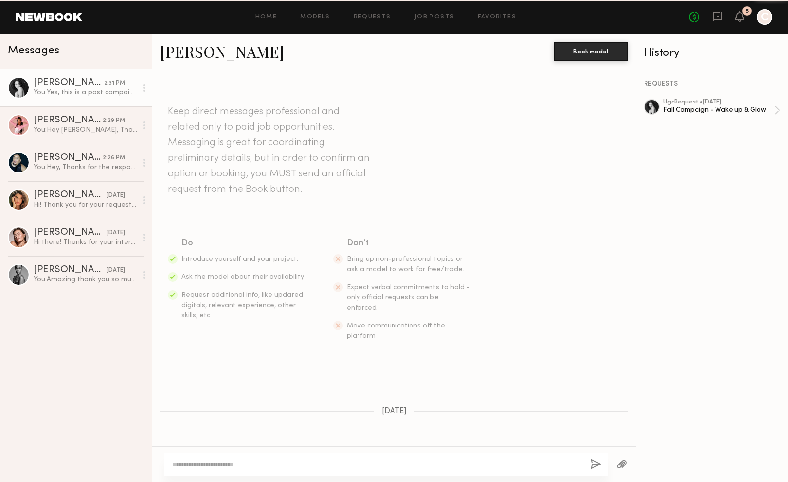
scroll to position [192, 0]
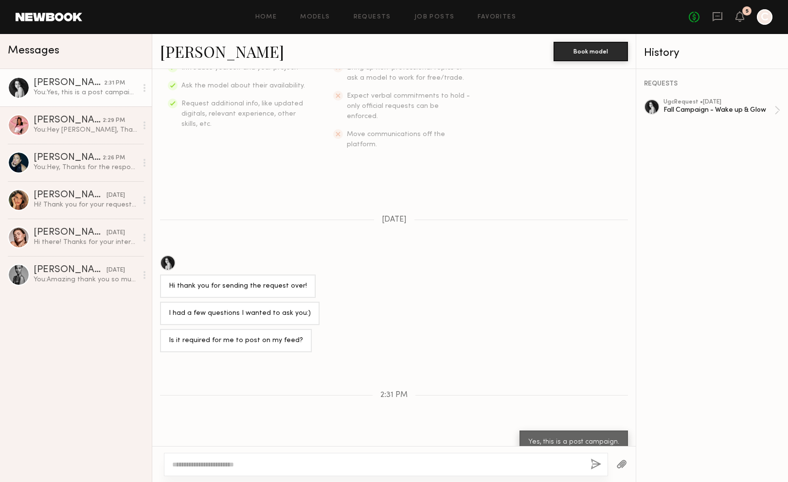
click at [738, 23] on div "No fees up to $5,000 5 C" at bounding box center [730, 17] width 84 height 16
click at [82, 103] on link "[PERSON_NAME] 2:31 PM You: Yes, this is a post campaign." at bounding box center [76, 87] width 152 height 37
click at [81, 119] on div "[PERSON_NAME]" at bounding box center [68, 121] width 69 height 10
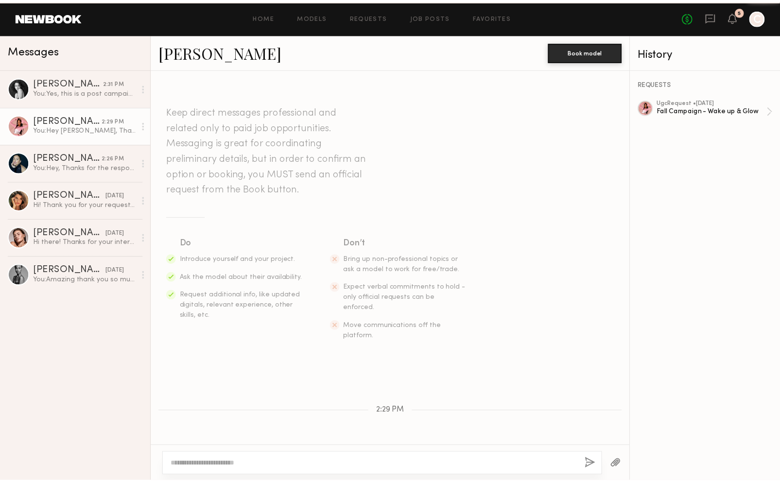
scroll to position [112, 0]
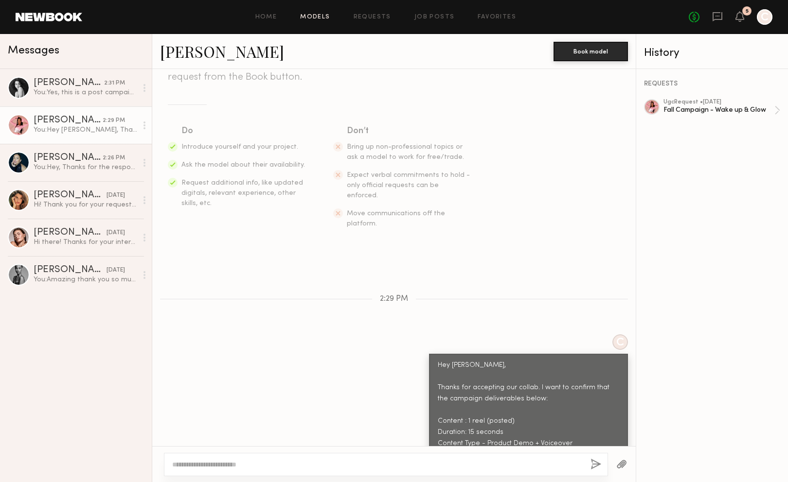
click at [312, 20] on link "Models" at bounding box center [315, 17] width 30 height 6
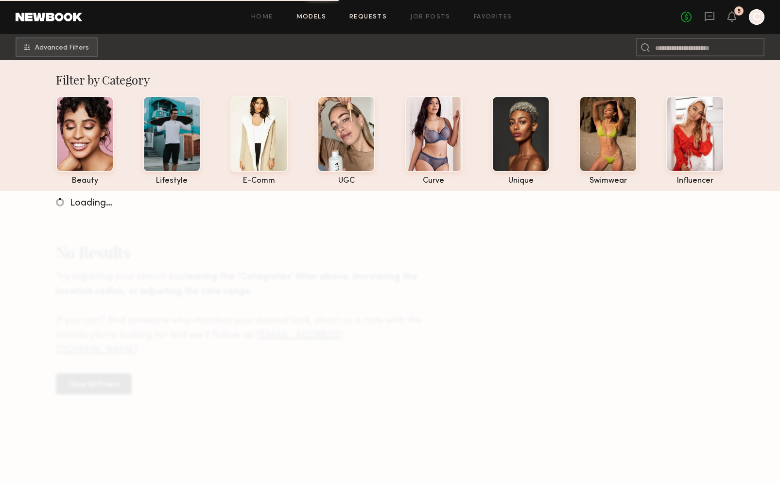
click at [374, 14] on link "Requests" at bounding box center [368, 17] width 37 height 6
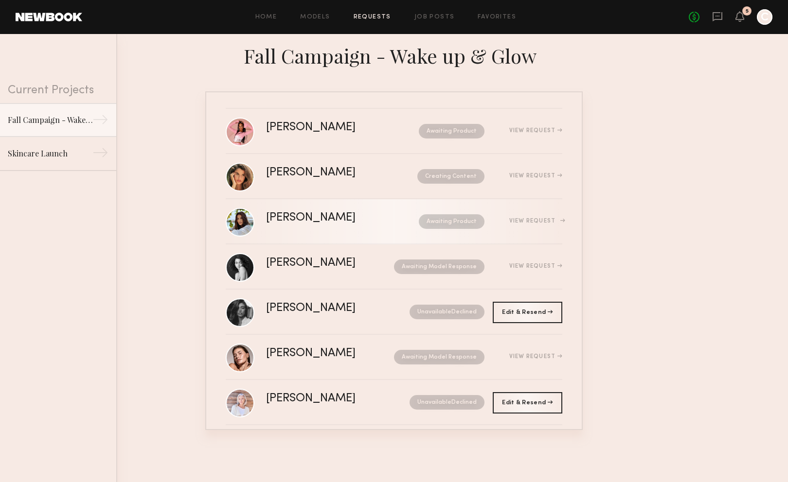
click at [287, 224] on div "[PERSON_NAME]" at bounding box center [326, 217] width 121 height 11
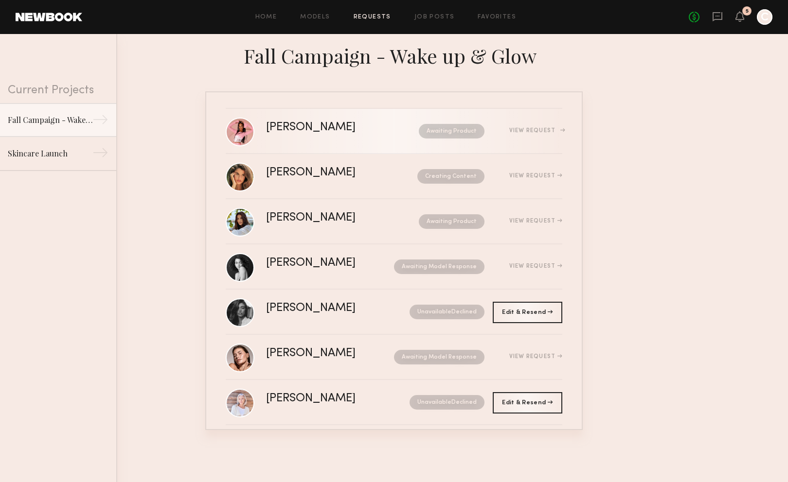
click at [387, 130] on div "Awaiting Product" at bounding box center [435, 131] width 97 height 15
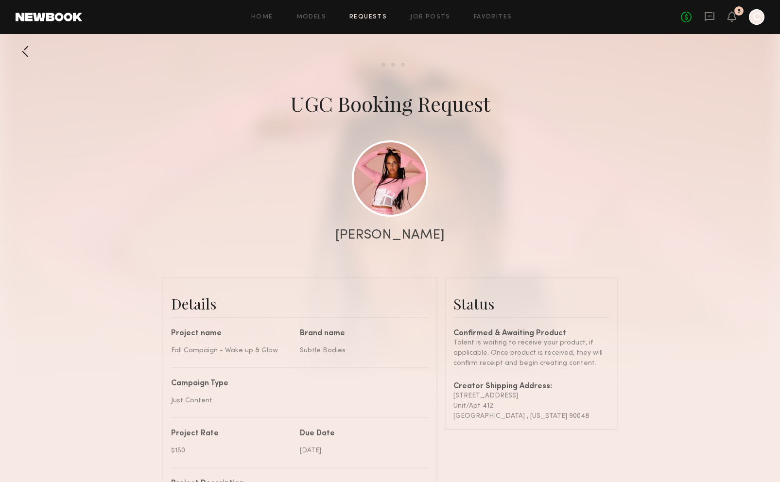
scroll to position [417, 0]
click at [689, 359] on div at bounding box center [390, 194] width 780 height 389
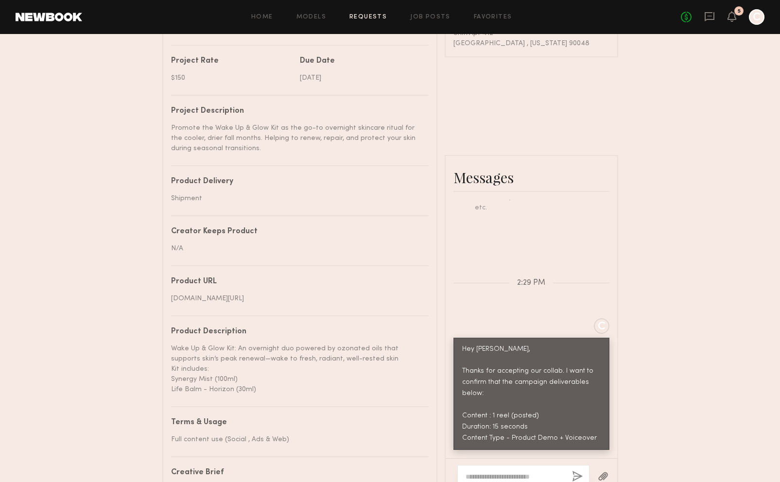
scroll to position [422, 0]
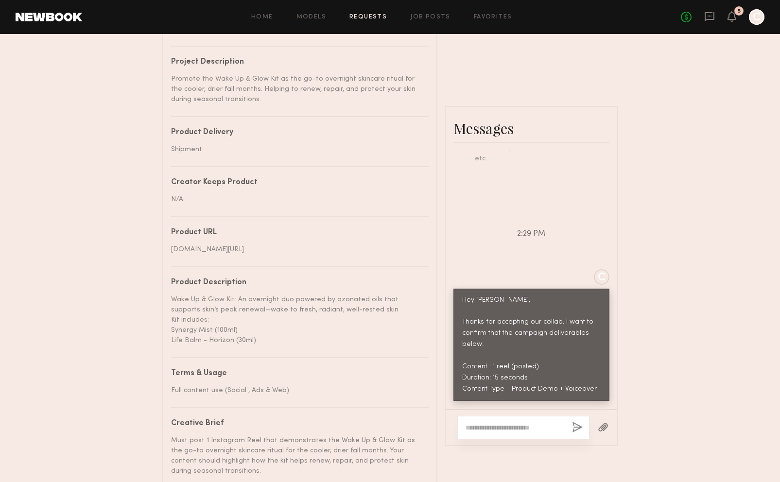
drag, startPoint x: 463, startPoint y: 338, endPoint x: 493, endPoint y: 374, distance: 46.9
click at [493, 374] on div "Hey [PERSON_NAME], Thanks for accepting our collab. I want to confirm that the …" at bounding box center [531, 345] width 139 height 101
click at [506, 393] on div "Hey [PERSON_NAME], Thanks for accepting our collab. I want to confirm that the …" at bounding box center [531, 345] width 139 height 101
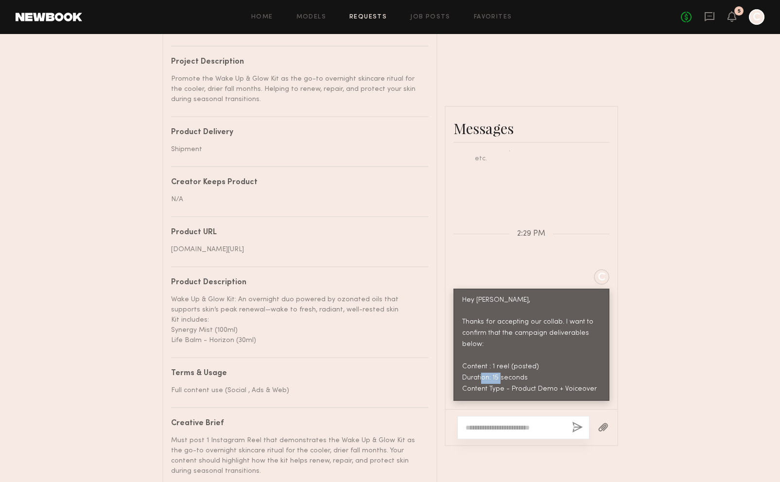
click at [506, 393] on div "Hey [PERSON_NAME], Thanks for accepting our collab. I want to confirm that the …" at bounding box center [531, 345] width 139 height 101
click at [572, 359] on div "Hey [PERSON_NAME], Thanks for accepting our collab. I want to confirm that the …" at bounding box center [531, 345] width 139 height 101
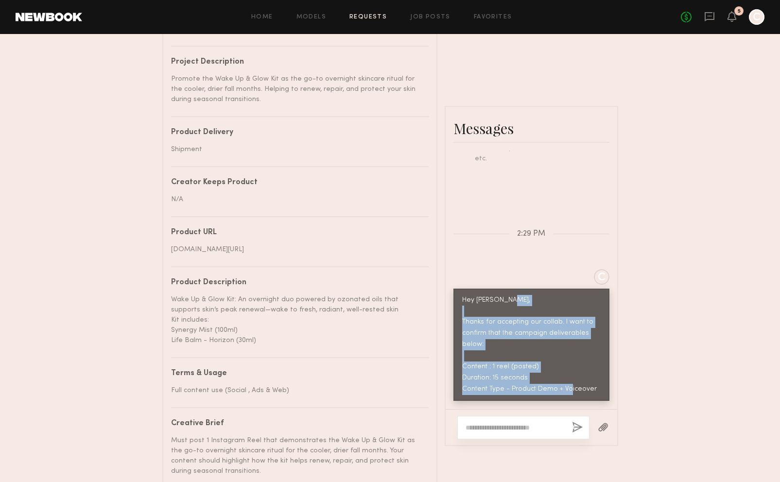
drag, startPoint x: 457, startPoint y: 333, endPoint x: 596, endPoint y: 408, distance: 158.2
click at [596, 402] on div "Hey [PERSON_NAME], Thanks for accepting our collab. I want to confirm that the …" at bounding box center [532, 345] width 156 height 113
copy div "Thanks for accepting our collab. I want to confirm that the campaign deliverabl…"
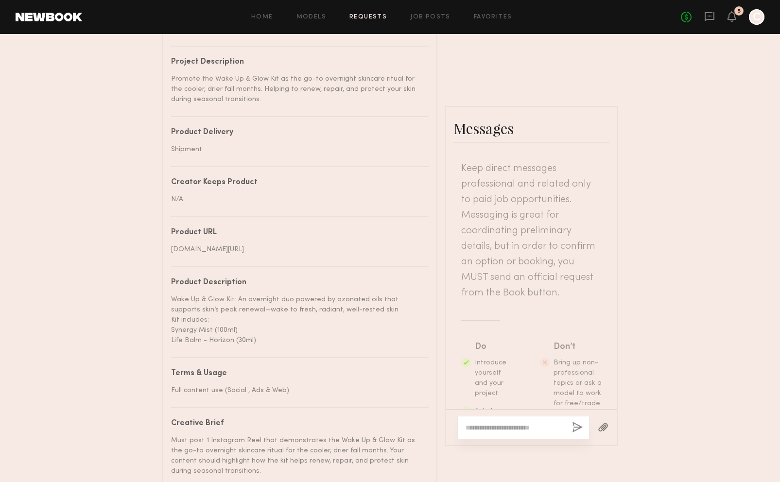
scroll to position [0, 0]
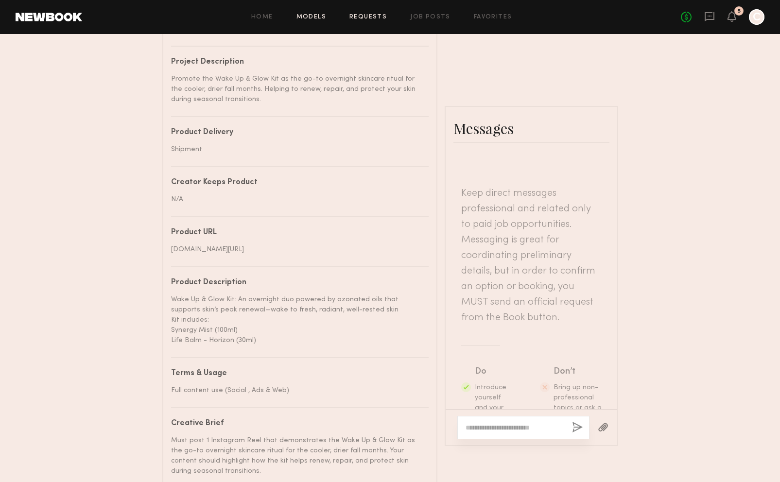
click at [308, 16] on link "Models" at bounding box center [312, 17] width 30 height 6
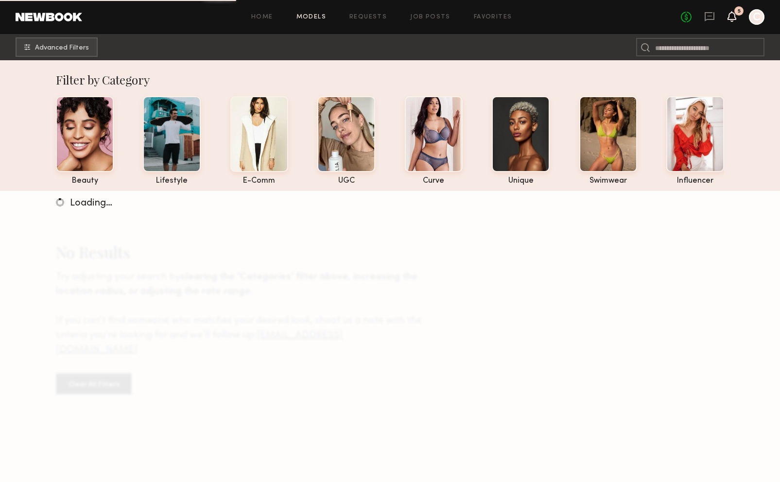
click at [731, 15] on icon at bounding box center [732, 16] width 8 height 7
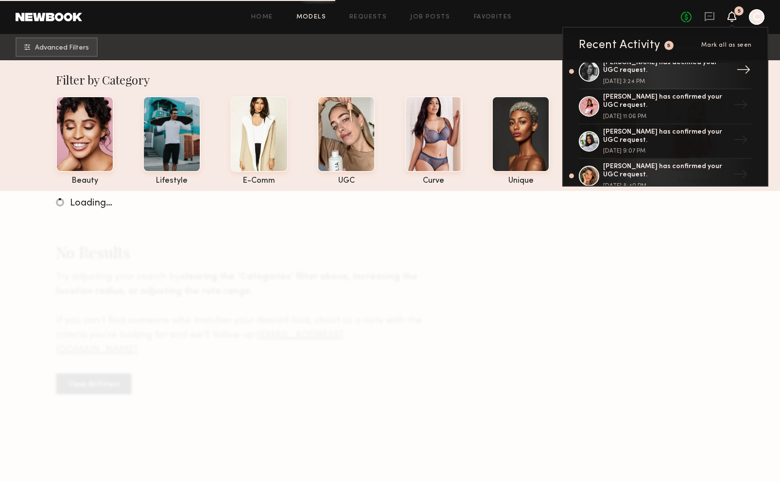
scroll to position [49, 0]
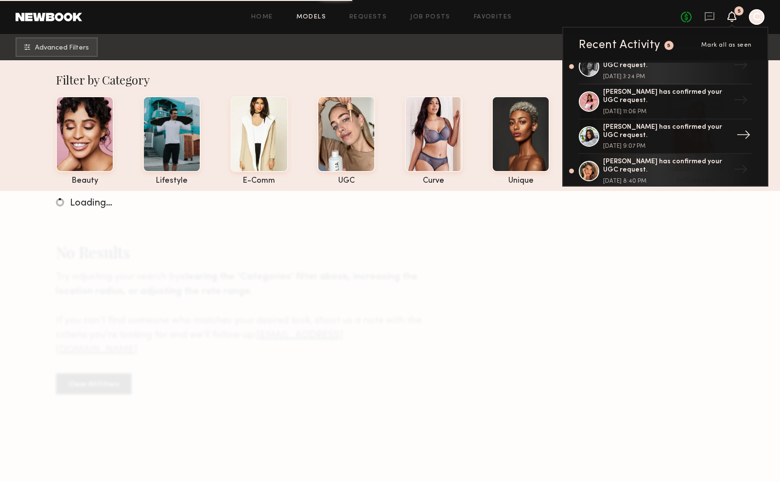
click at [648, 132] on div "[PERSON_NAME] has confirmed your UGC request." at bounding box center [666, 131] width 126 height 17
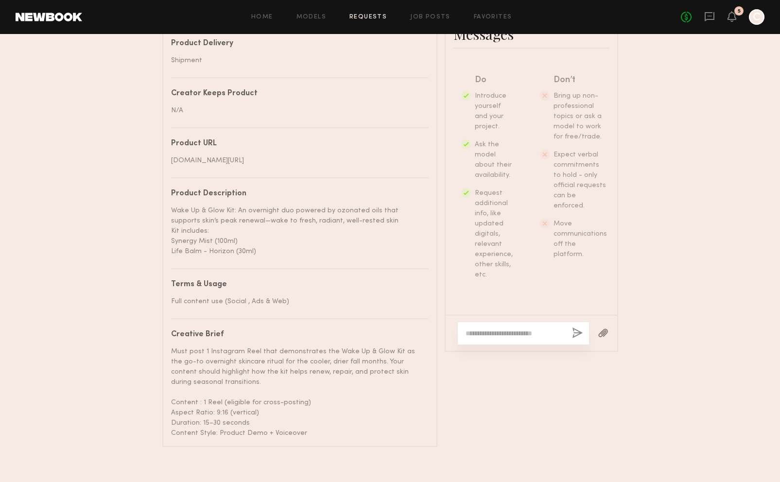
scroll to position [545, 0]
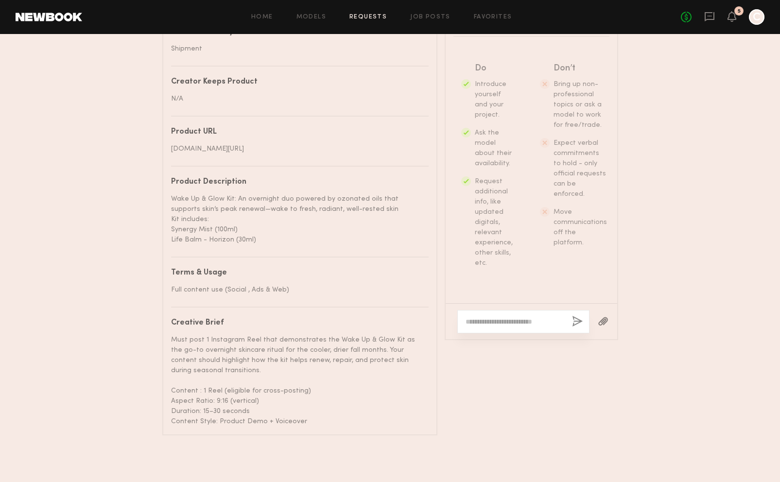
click at [485, 317] on textarea at bounding box center [515, 322] width 99 height 10
paste textarea "**********"
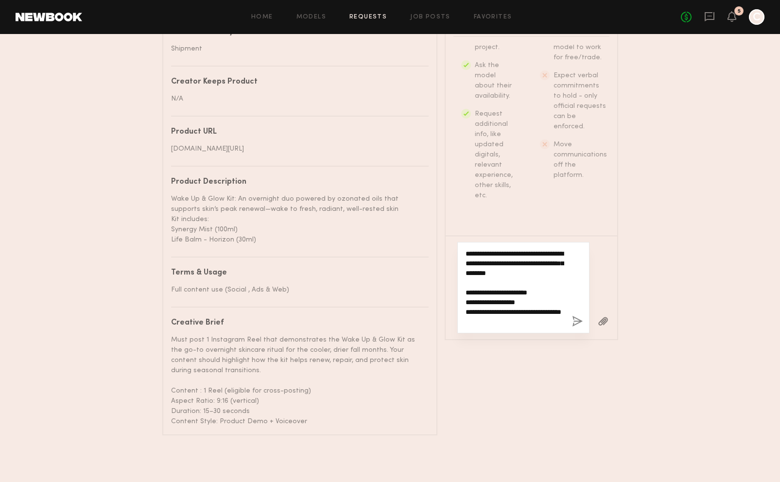
type textarea "**********"
click at [579, 316] on button "button" at bounding box center [577, 322] width 11 height 12
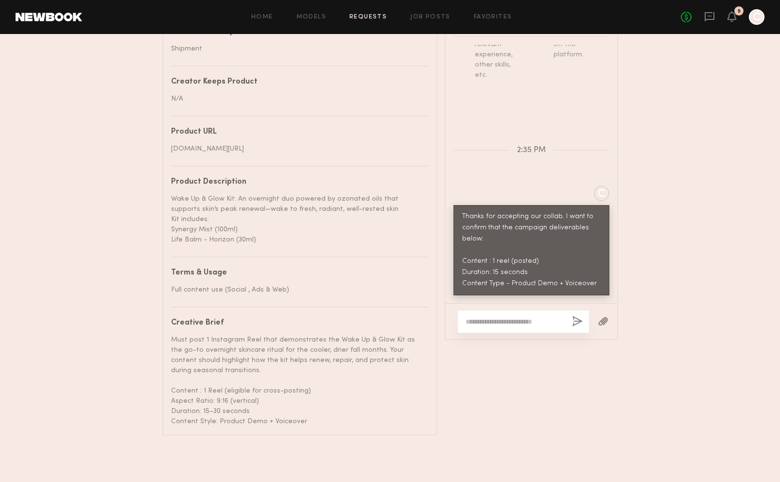
scroll to position [399, 0]
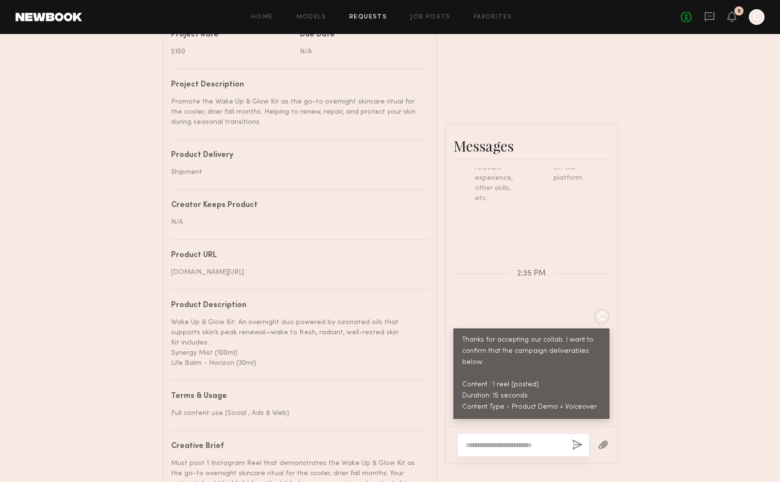
click at [520, 368] on div "Thanks for accepting our collab. I want to confirm that the campaign deliverabl…" at bounding box center [531, 374] width 139 height 78
drag, startPoint x: 520, startPoint y: 368, endPoint x: 523, endPoint y: 378, distance: 10.3
click at [523, 378] on div "Thanks for accepting our collab. I want to confirm that the campaign deliverabl…" at bounding box center [531, 374] width 139 height 78
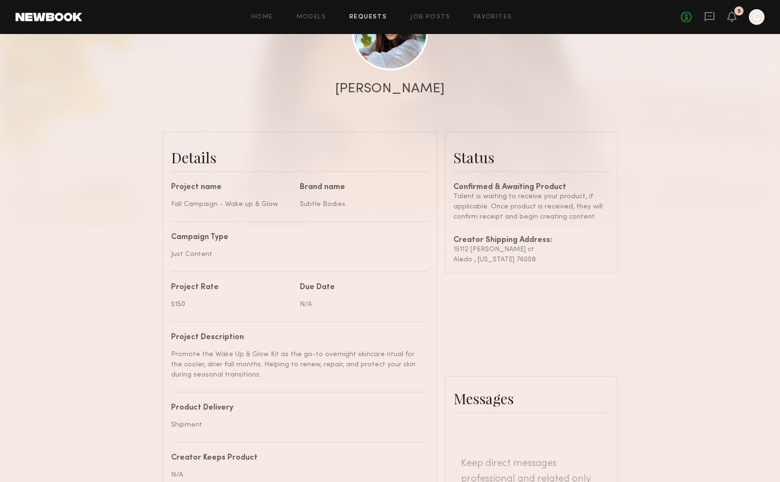
scroll to position [59, 0]
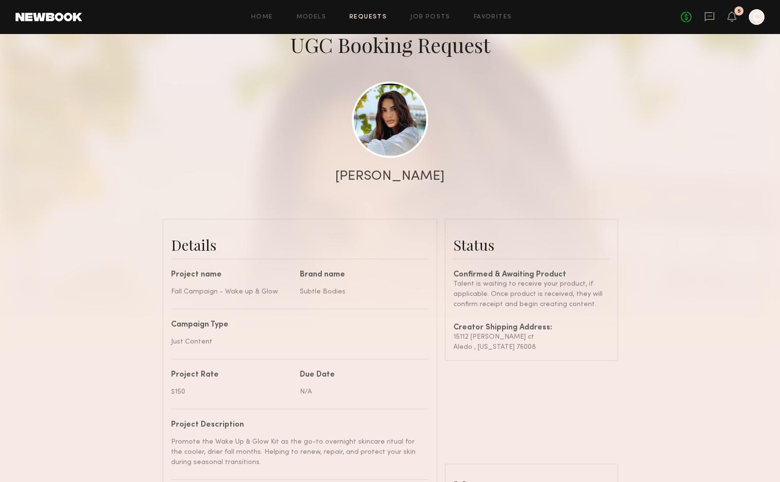
click at [737, 17] on div "No fees up to $5,000 5 C" at bounding box center [723, 17] width 84 height 16
click at [733, 18] on icon at bounding box center [732, 16] width 8 height 7
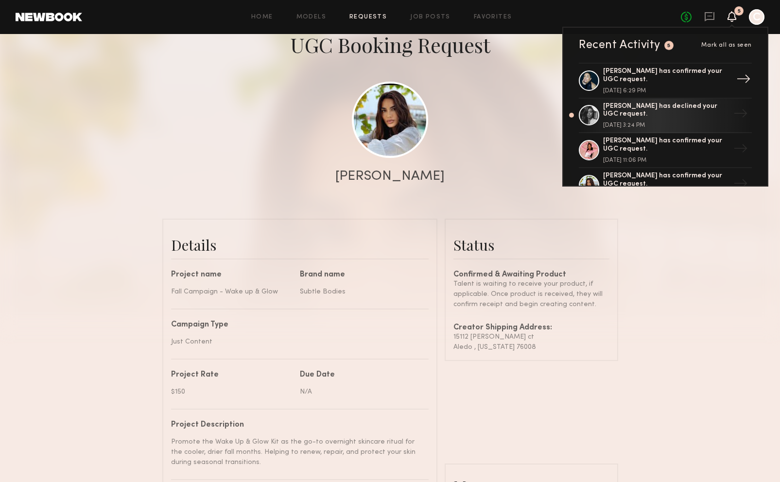
click at [652, 95] on link "[PERSON_NAME] has confirmed your UGC request. [DATE] 6:29 PM →" at bounding box center [665, 81] width 173 height 36
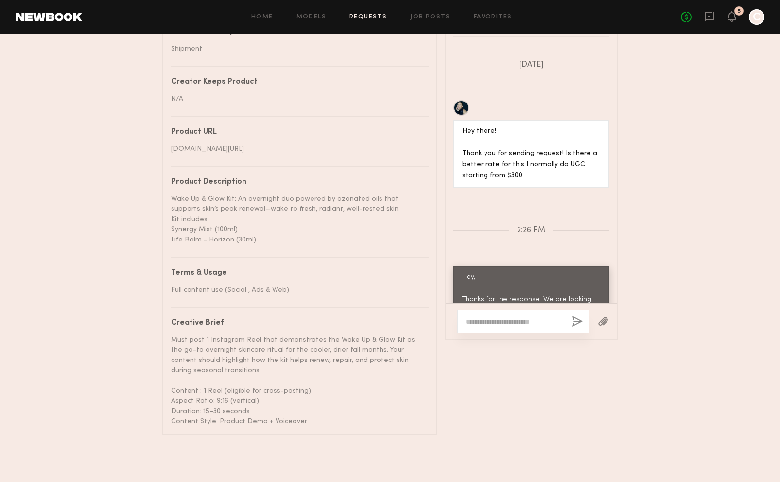
scroll to position [311, 0]
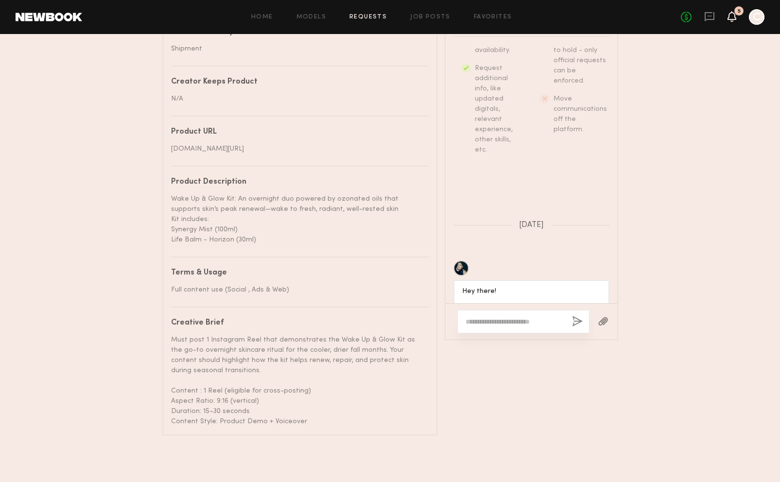
click at [726, 21] on div "No fees up to $5,000 5 C" at bounding box center [723, 17] width 84 height 16
click at [732, 20] on icon at bounding box center [732, 20] width 3 height 1
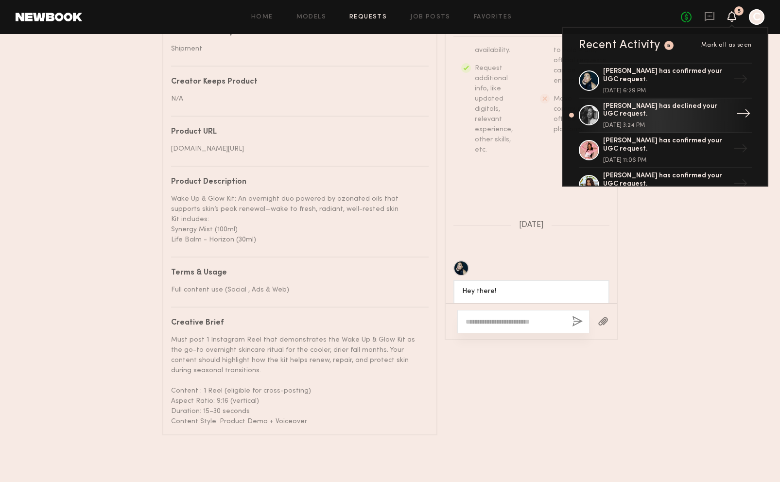
click at [638, 118] on div "[PERSON_NAME] has declined your UGC request." at bounding box center [666, 111] width 126 height 17
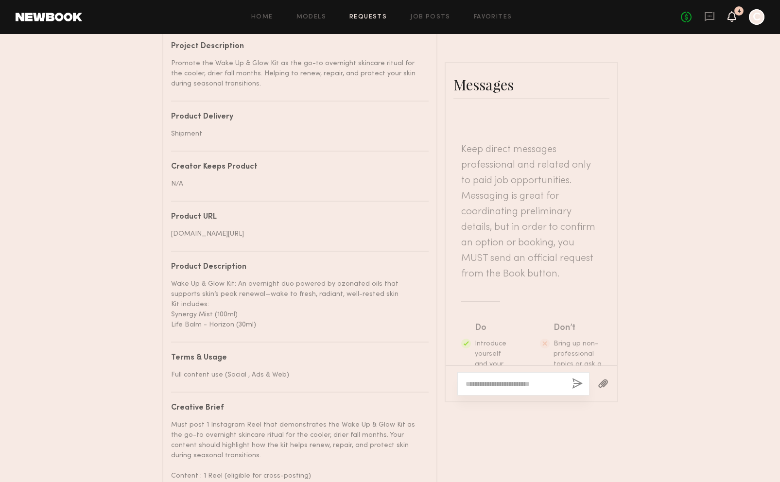
click at [729, 14] on icon at bounding box center [732, 16] width 9 height 11
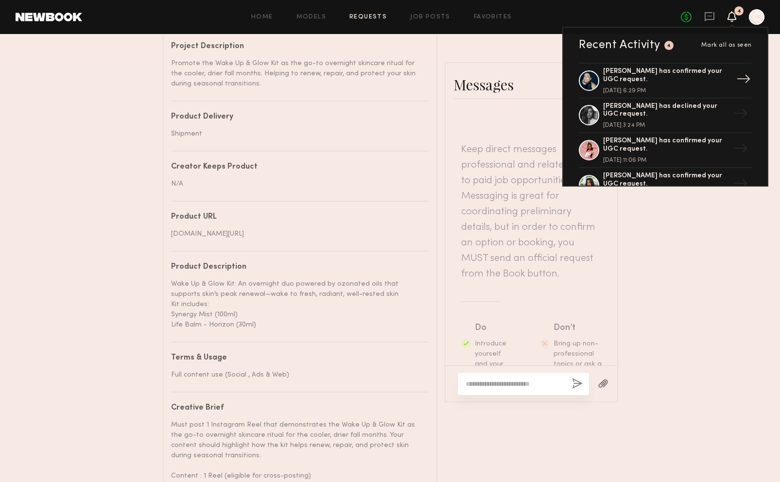
click at [636, 79] on div "[PERSON_NAME] has confirmed your UGC request." at bounding box center [666, 76] width 126 height 17
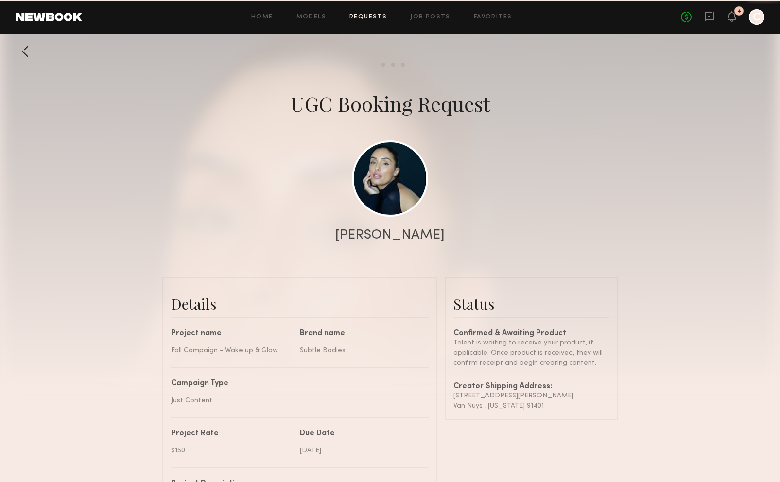
scroll to position [554, 0]
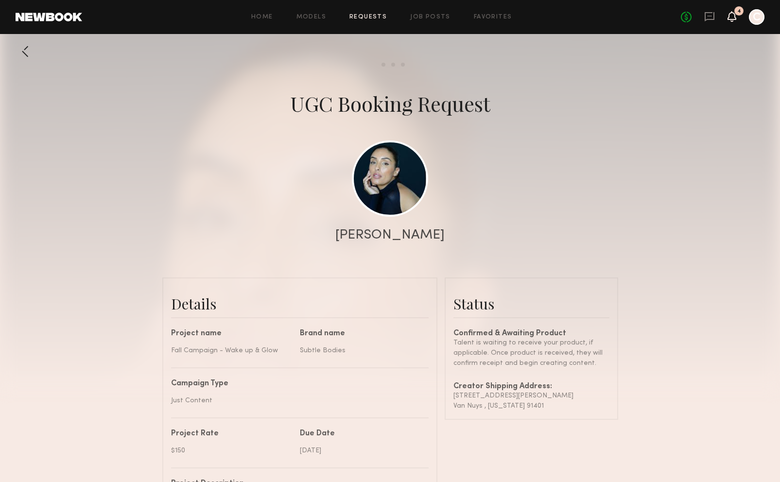
click at [732, 20] on icon at bounding box center [732, 20] width 3 height 1
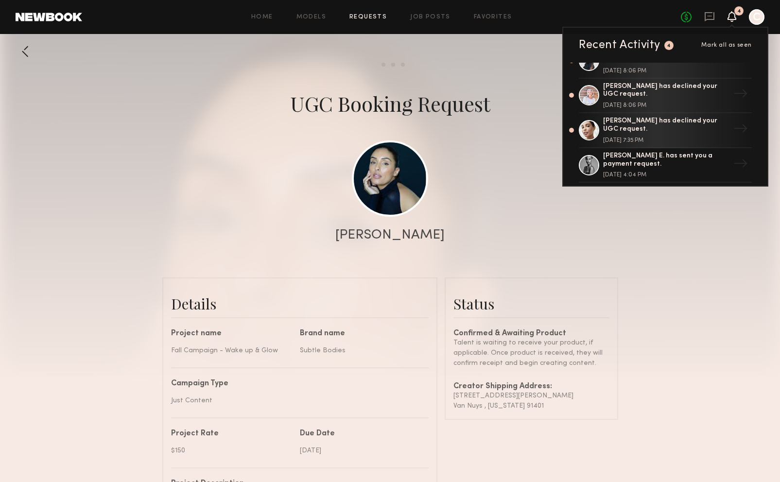
scroll to position [194, 0]
click at [687, 128] on div "[PERSON_NAME] has declined your UGC request." at bounding box center [666, 125] width 126 height 17
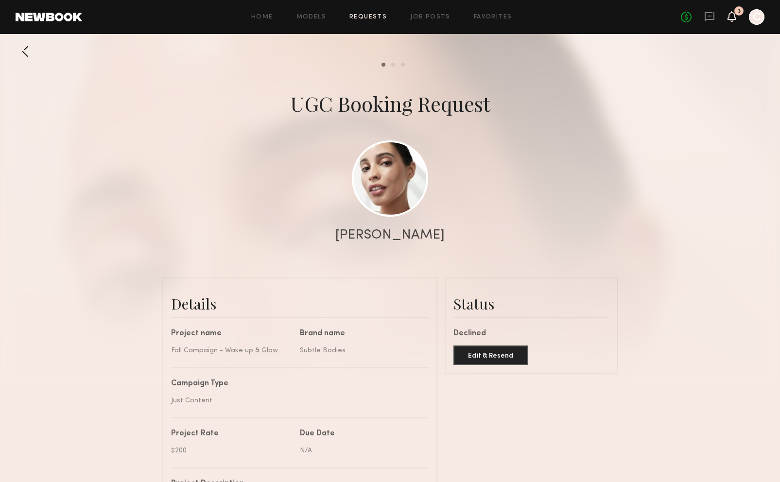
click at [730, 18] on icon at bounding box center [732, 16] width 8 height 7
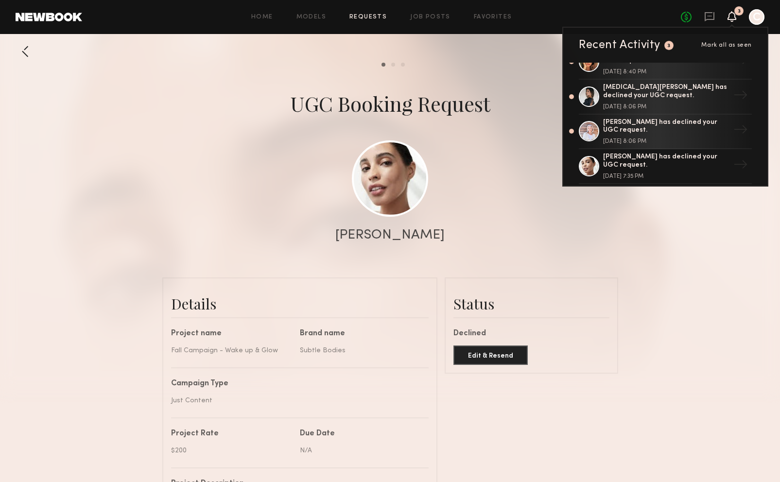
scroll to position [126, 0]
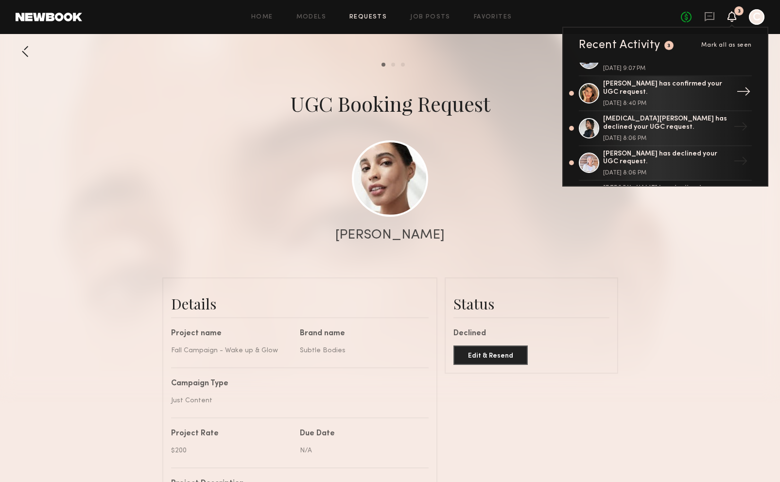
click at [650, 90] on div "[PERSON_NAME] has confirmed your UGC request." at bounding box center [666, 88] width 126 height 17
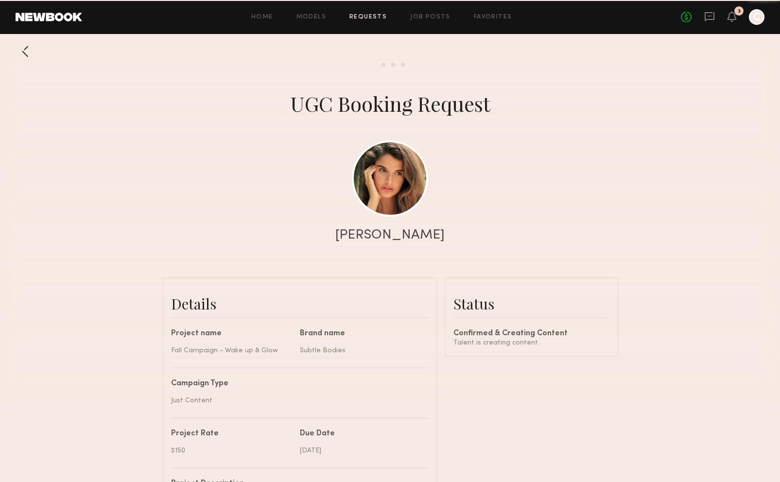
scroll to position [440, 0]
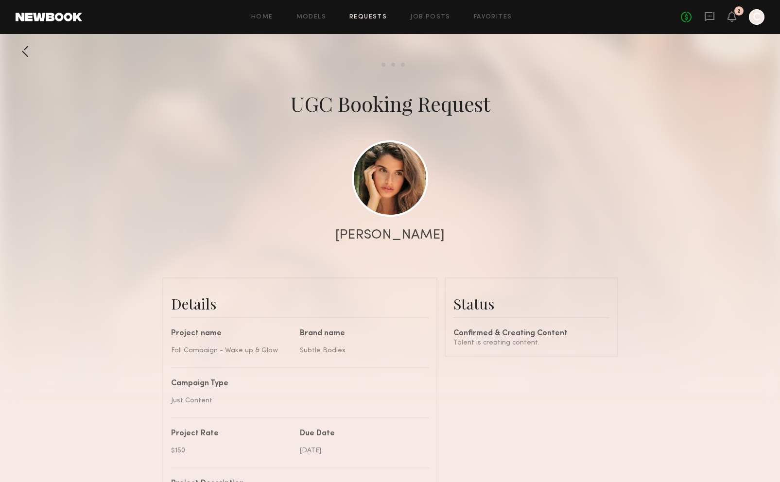
click at [738, 13] on div "2" at bounding box center [739, 11] width 3 height 5
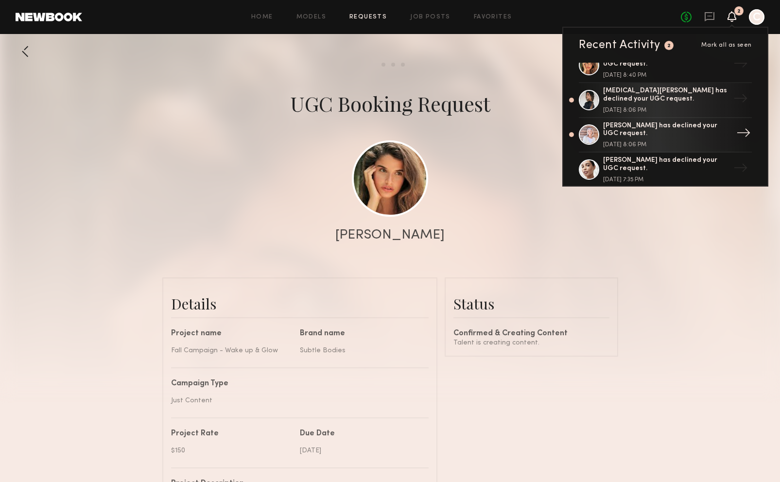
scroll to position [194, 0]
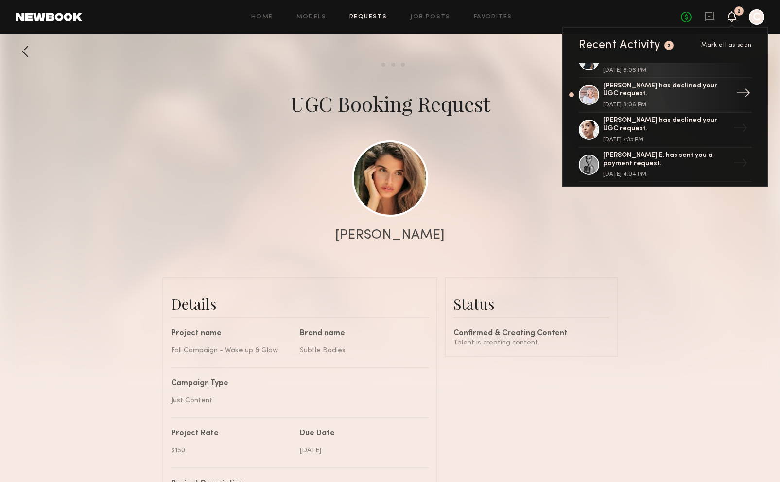
click at [646, 100] on div "[PERSON_NAME] has declined your UGC request. [DATE] 8:06 PM" at bounding box center [666, 95] width 126 height 26
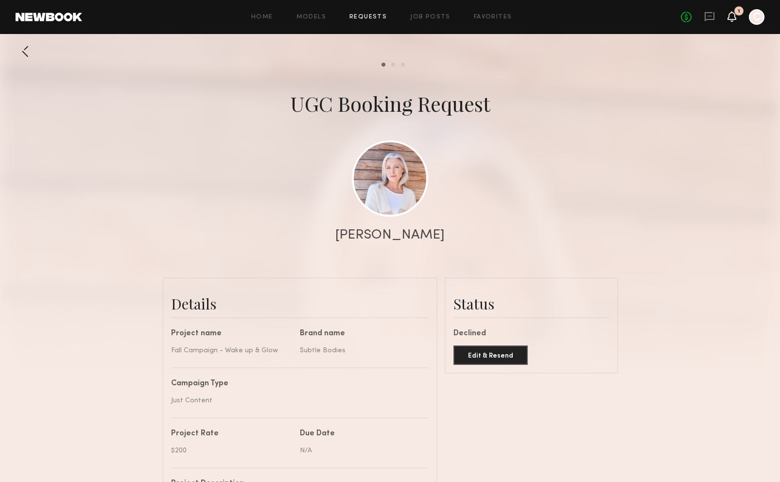
click at [736, 20] on icon at bounding box center [732, 16] width 9 height 11
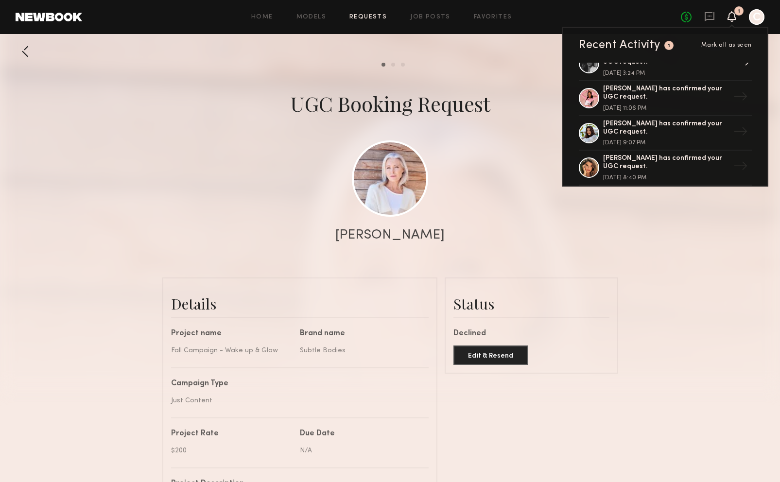
scroll to position [146, 0]
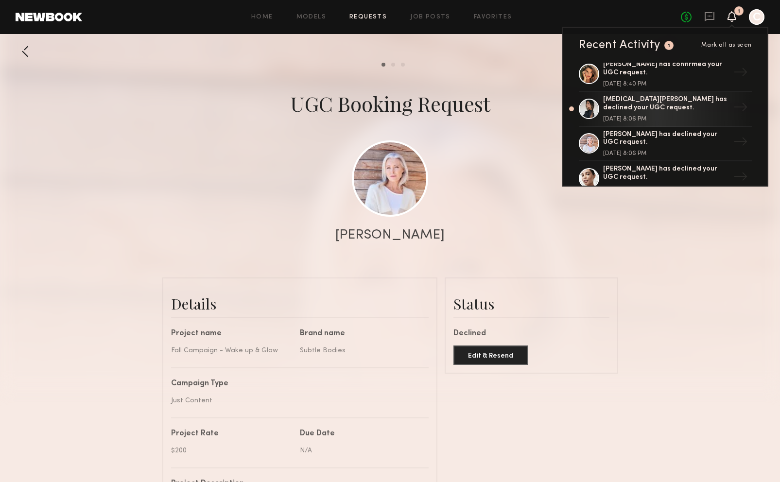
click at [635, 119] on div "[DATE] 8:06 PM" at bounding box center [666, 119] width 126 height 6
